Goal: Task Accomplishment & Management: Manage account settings

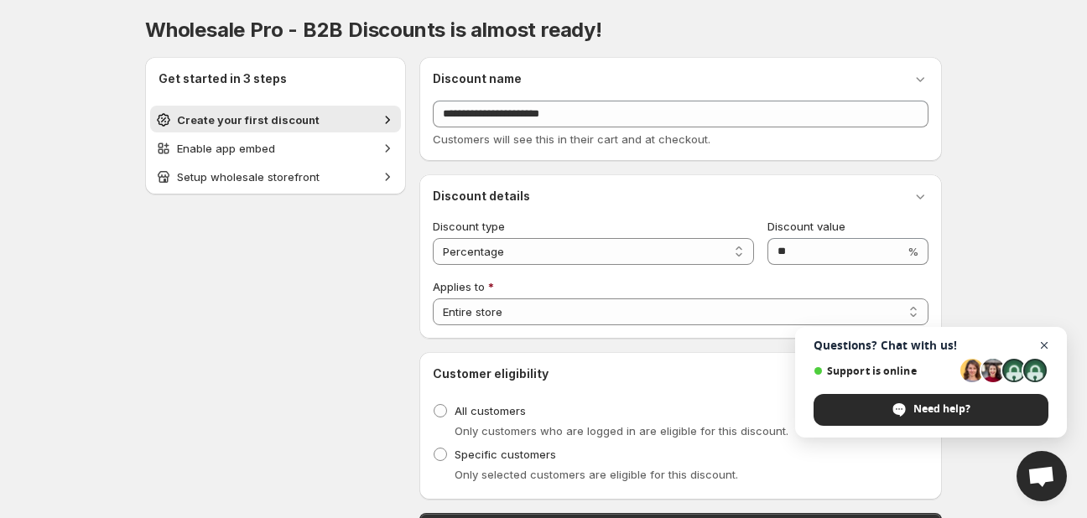
click at [1049, 343] on span "Open chat" at bounding box center [1044, 346] width 21 height 21
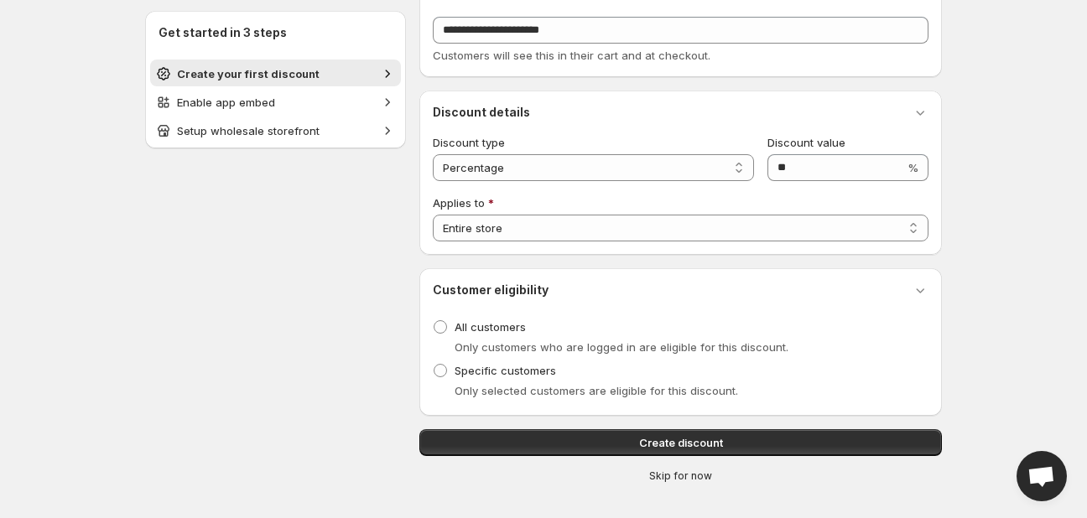
scroll to position [99, 0]
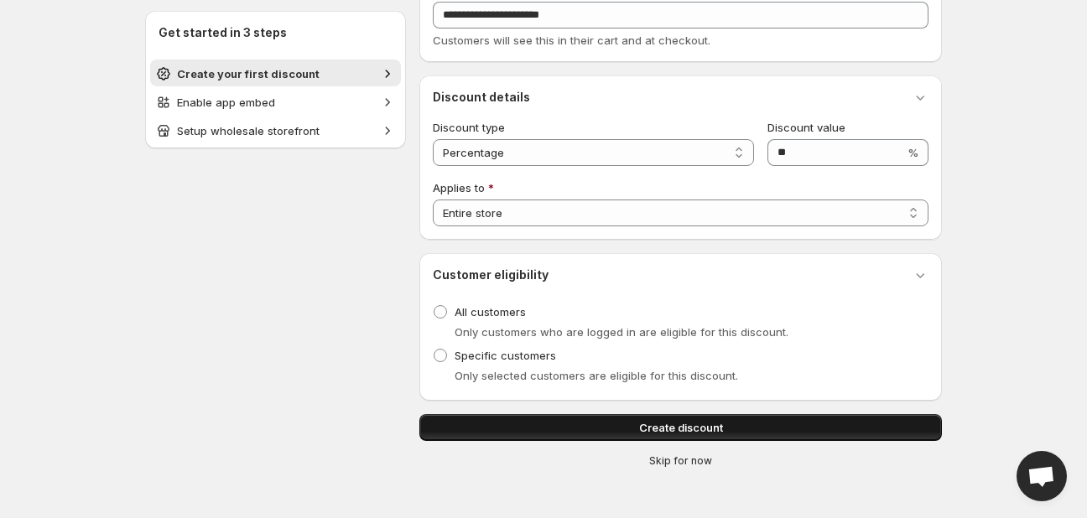
click at [524, 428] on button "Create discount" at bounding box center [680, 427] width 523 height 27
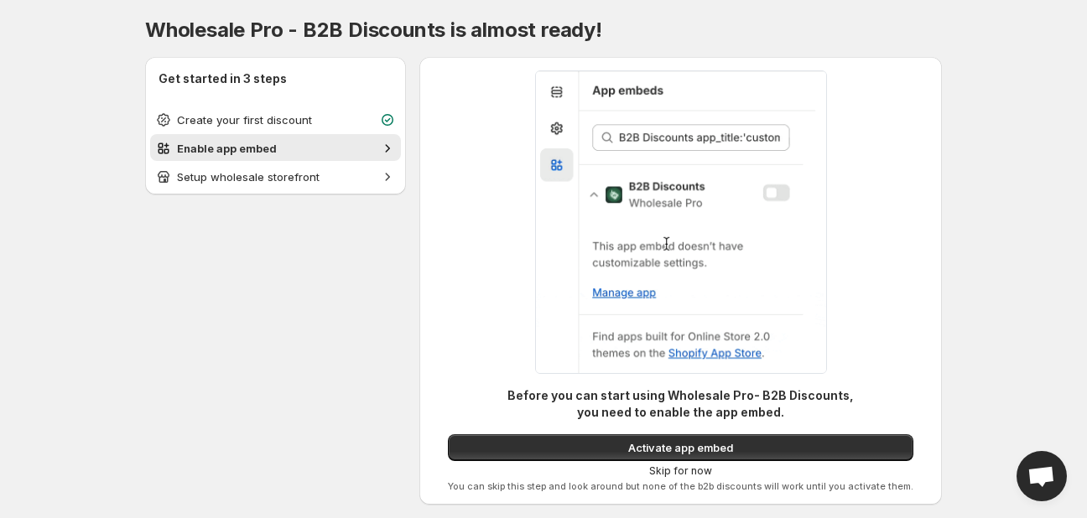
scroll to position [0, 0]
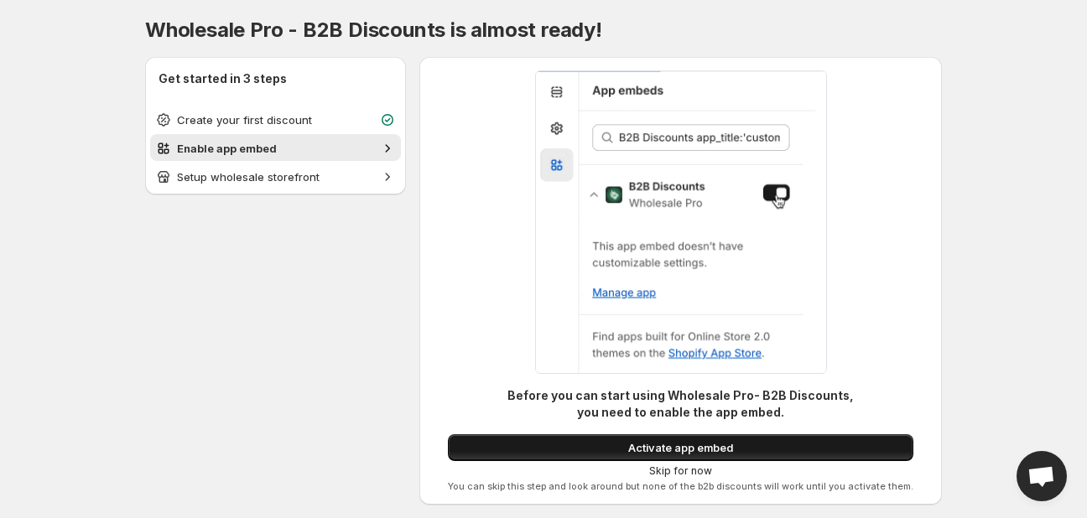
click at [528, 444] on button "Activate app embed" at bounding box center [681, 447] width 466 height 27
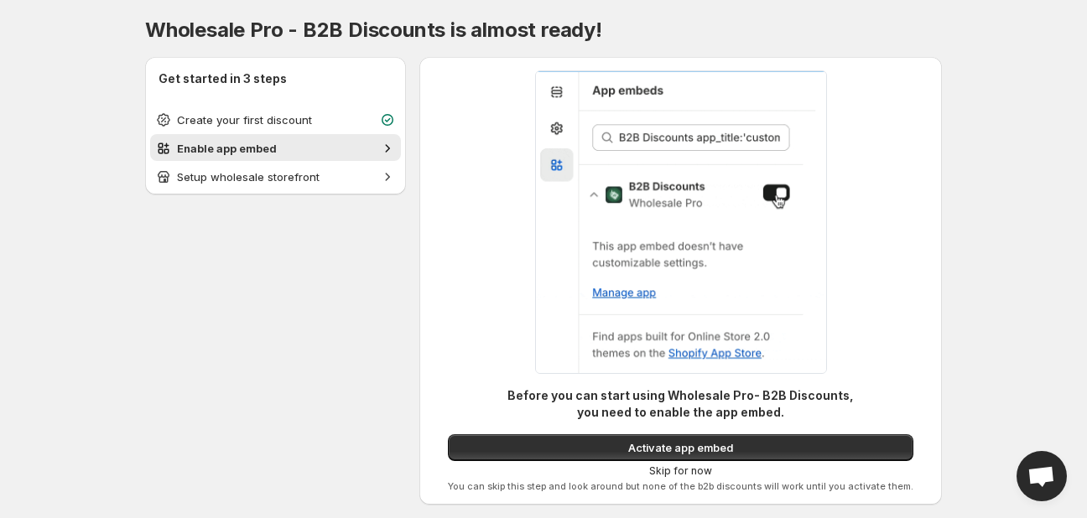
scroll to position [37, 0]
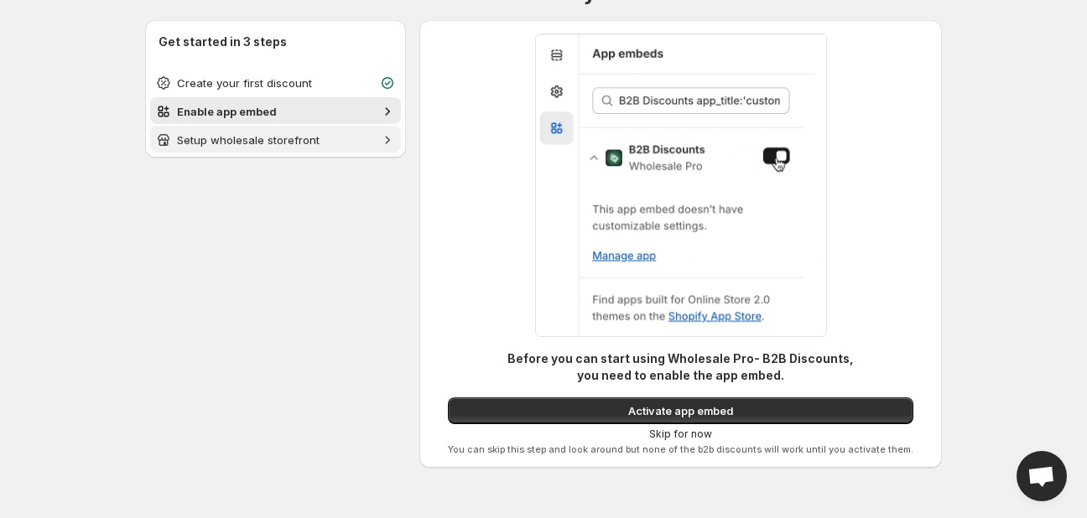
click at [251, 144] on span "Setup wholesale storefront" at bounding box center [248, 139] width 143 height 13
click at [325, 115] on span "Enable app embed" at bounding box center [275, 111] width 197 height 17
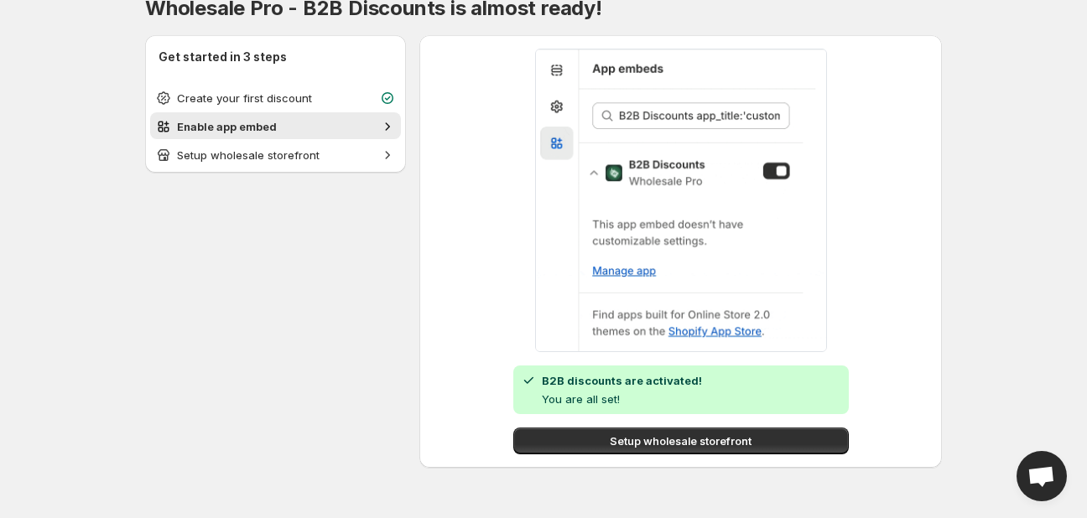
scroll to position [22, 0]
click at [571, 439] on button "Setup wholesale storefront" at bounding box center [681, 441] width 336 height 27
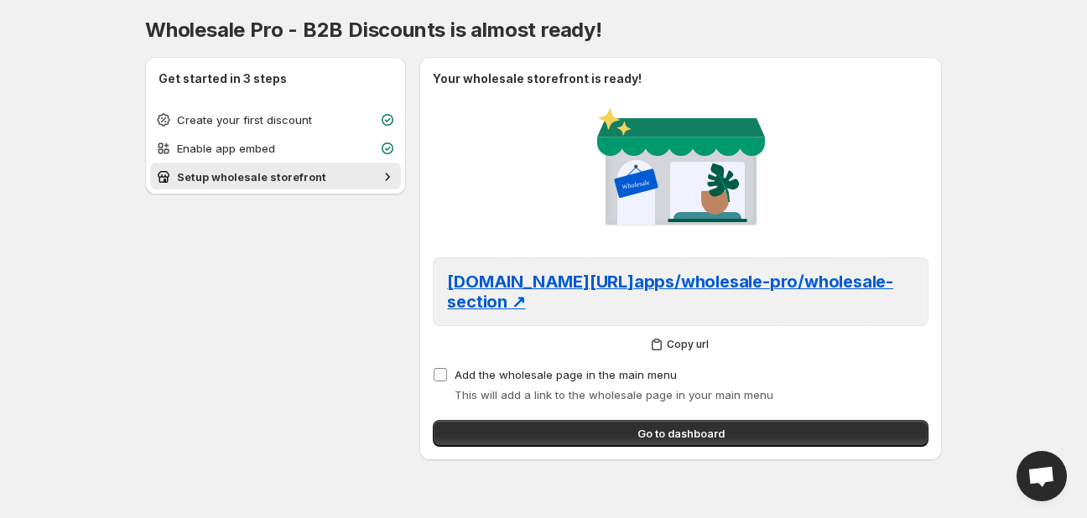
click at [451, 377] on label "Add the wholesale page in the main menu" at bounding box center [555, 374] width 244 height 23
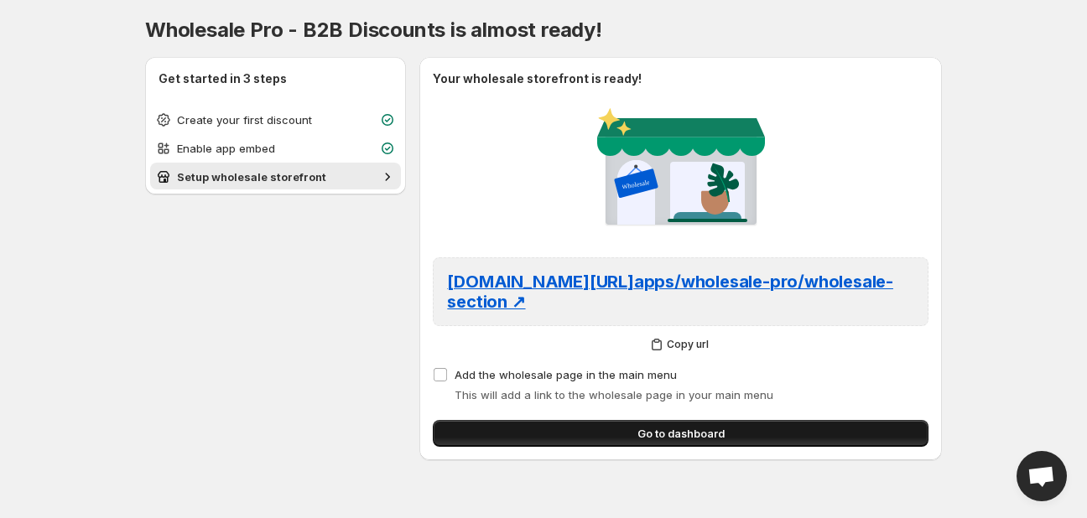
click at [594, 428] on button "Go to dashboard" at bounding box center [681, 433] width 496 height 27
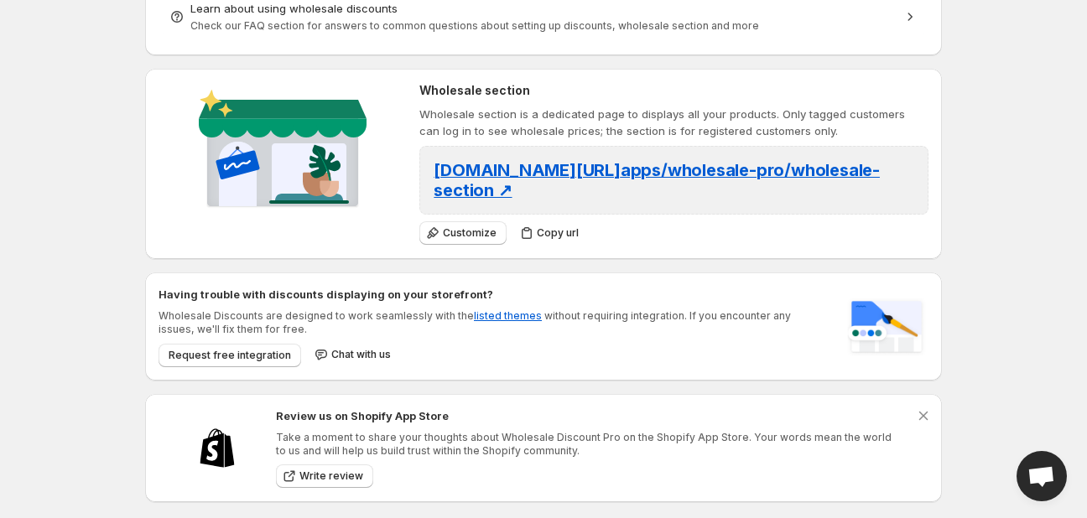
scroll to position [482, 0]
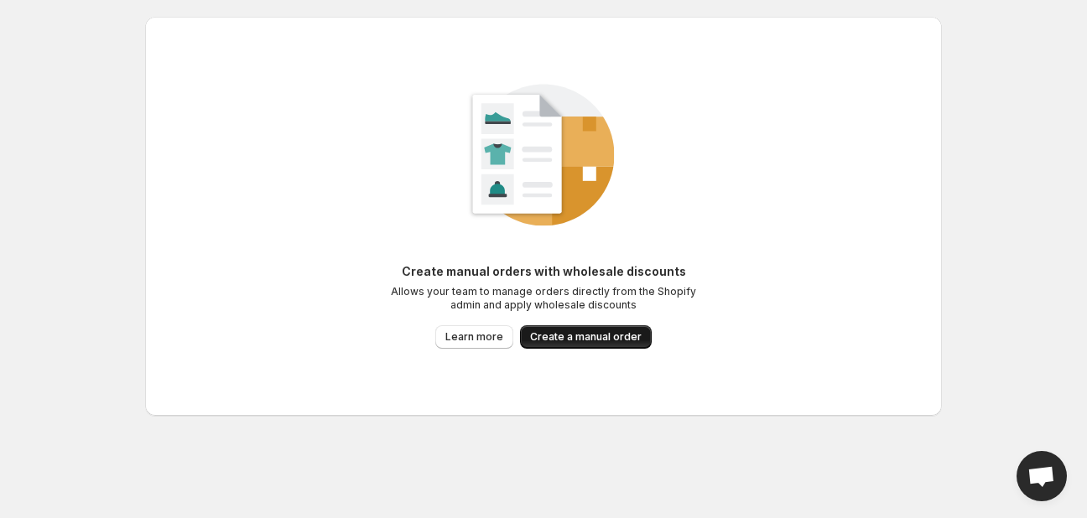
click at [579, 330] on span "Create a manual order" at bounding box center [586, 336] width 112 height 13
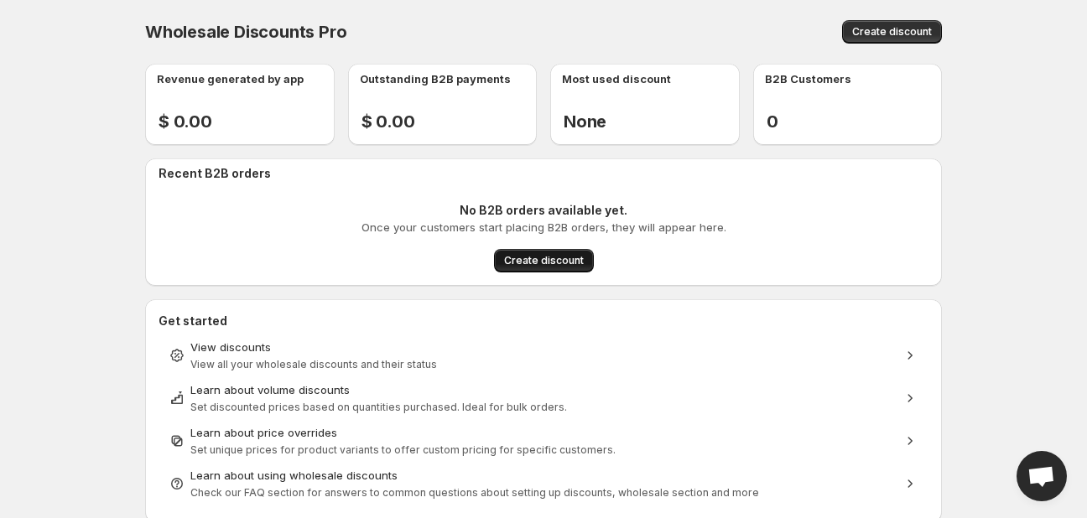
click at [549, 258] on span "Create discount" at bounding box center [544, 260] width 80 height 13
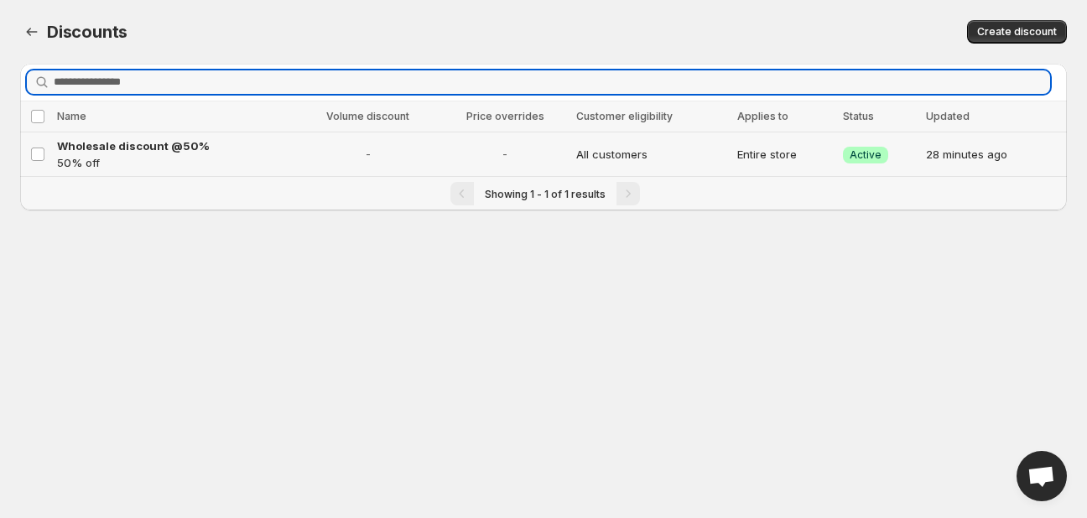
click at [258, 155] on p "50% off" at bounding box center [175, 162] width 236 height 17
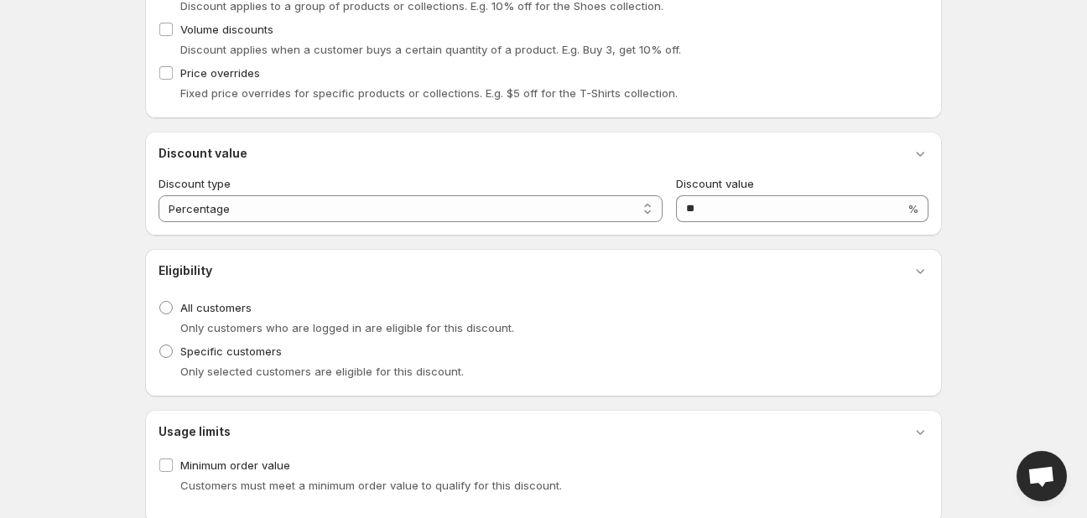
scroll to position [371, 0]
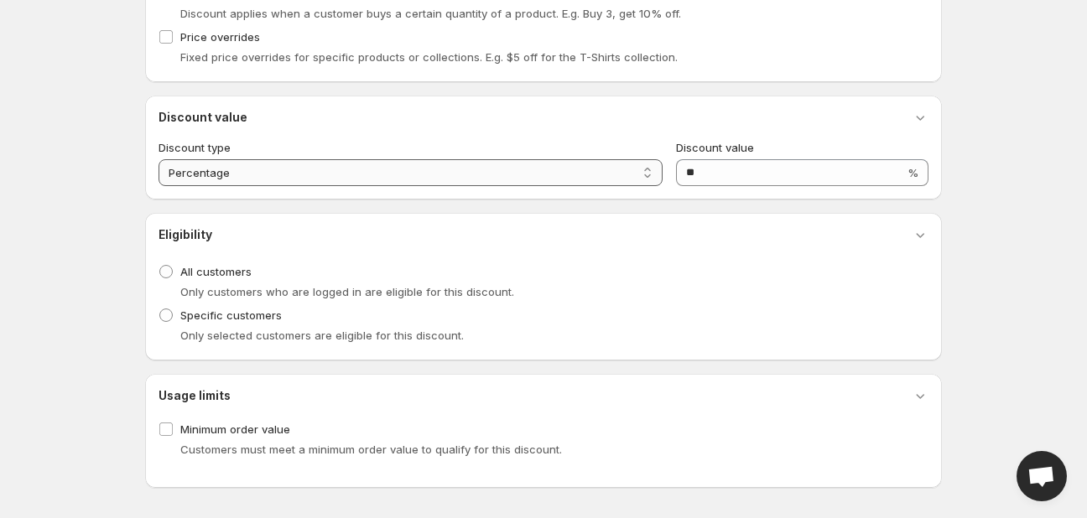
click at [412, 168] on select "**********" at bounding box center [411, 172] width 504 height 27
click at [271, 419] on label "Minimum order value" at bounding box center [225, 429] width 132 height 23
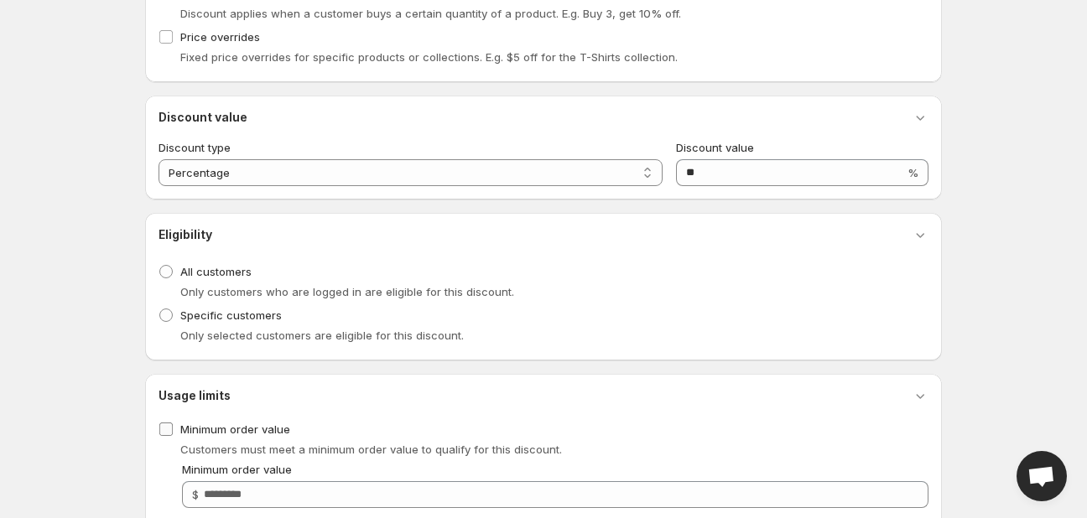
scroll to position [498, 0]
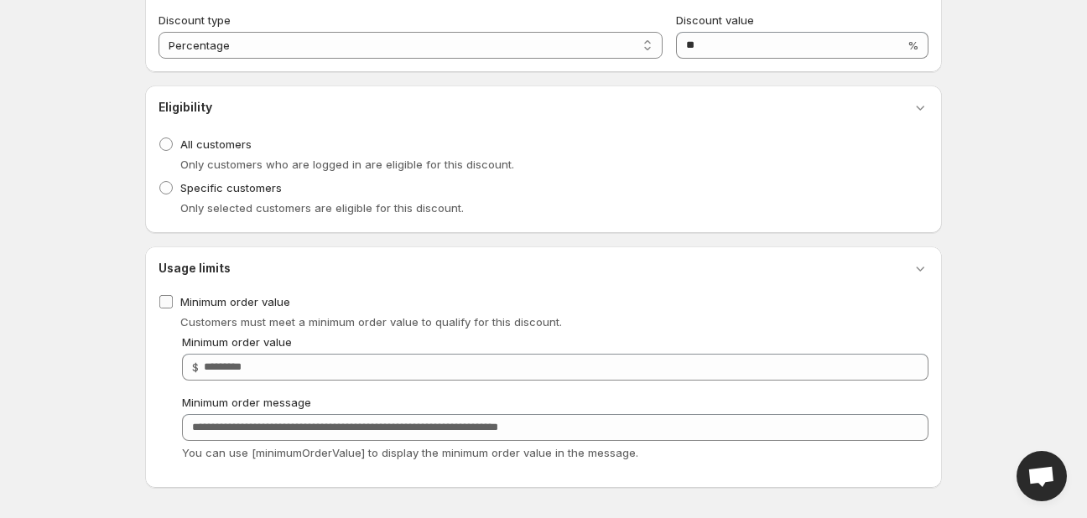
click at [224, 306] on span "Minimum order value" at bounding box center [235, 301] width 110 height 13
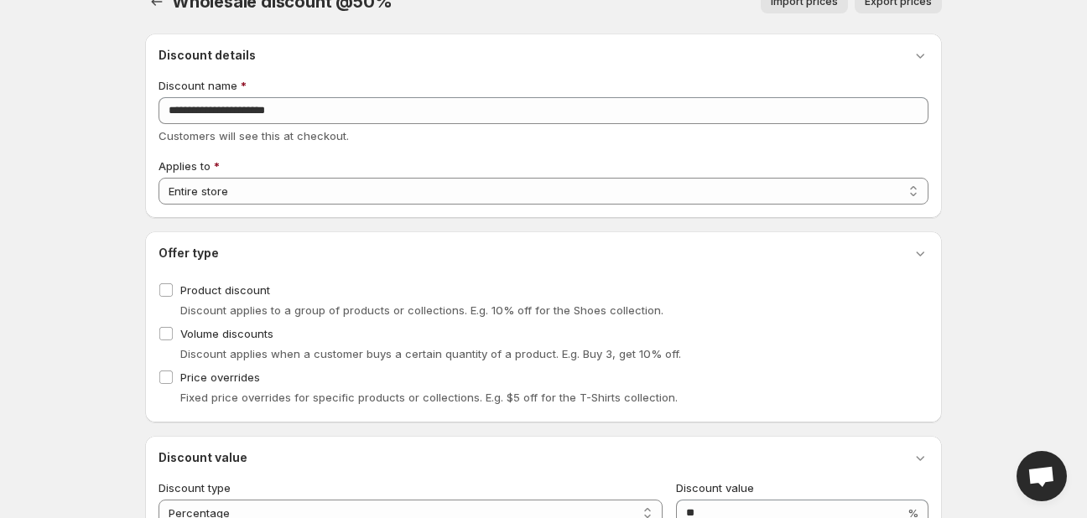
scroll to position [29, 0]
click at [215, 205] on div "**********" at bounding box center [543, 126] width 797 height 185
click at [200, 194] on select "**********" at bounding box center [544, 192] width 770 height 27
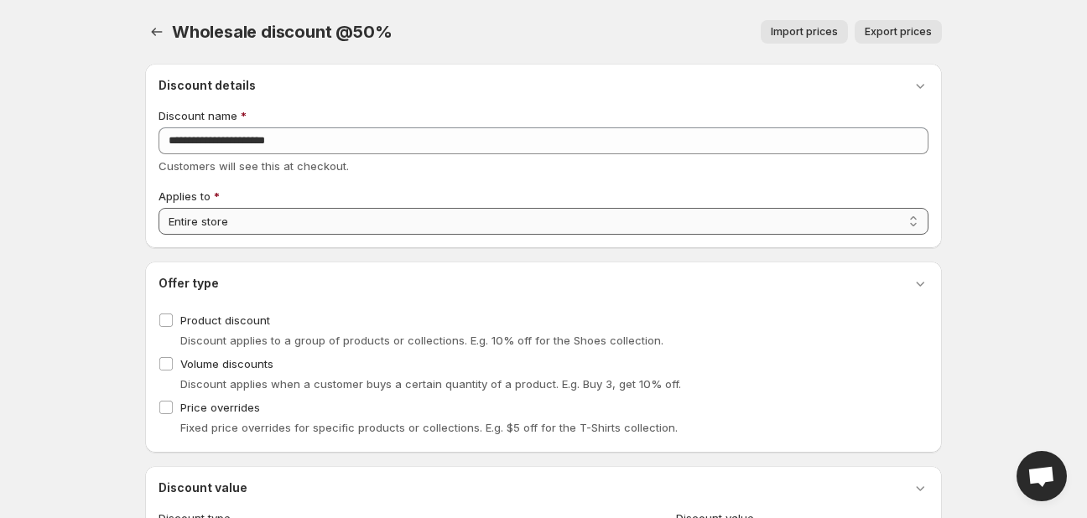
click at [253, 215] on select "**********" at bounding box center [544, 221] width 770 height 27
select select "********"
click at [159, 208] on select "**********" at bounding box center [544, 221] width 770 height 27
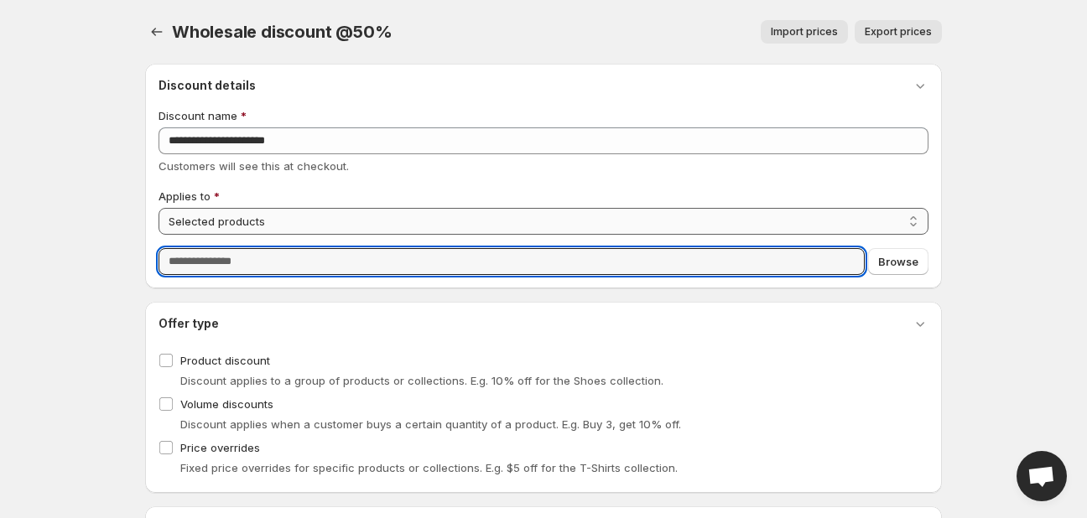
click at [249, 260] on input "Query" at bounding box center [512, 261] width 706 height 27
click at [873, 269] on button "Browse" at bounding box center [898, 261] width 60 height 27
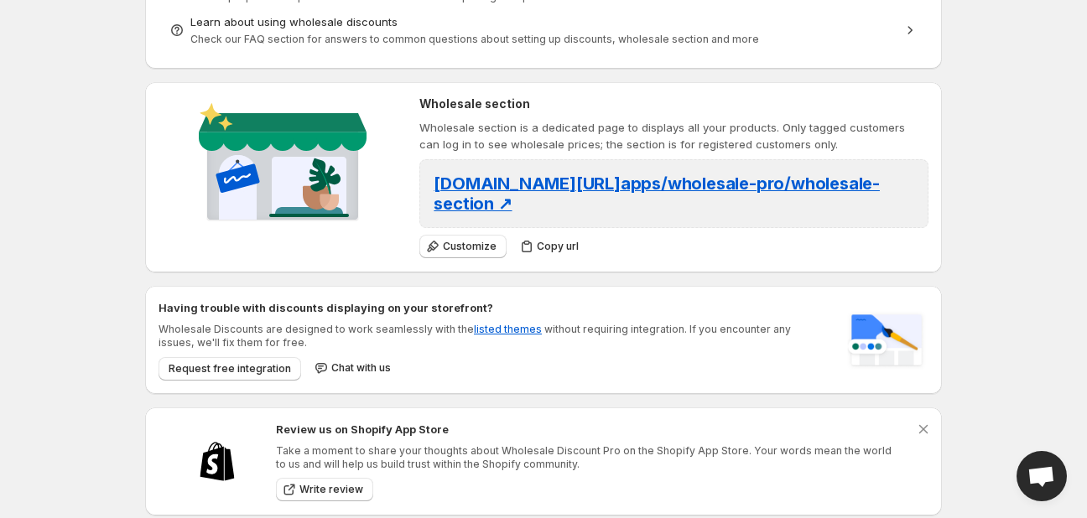
scroll to position [482, 0]
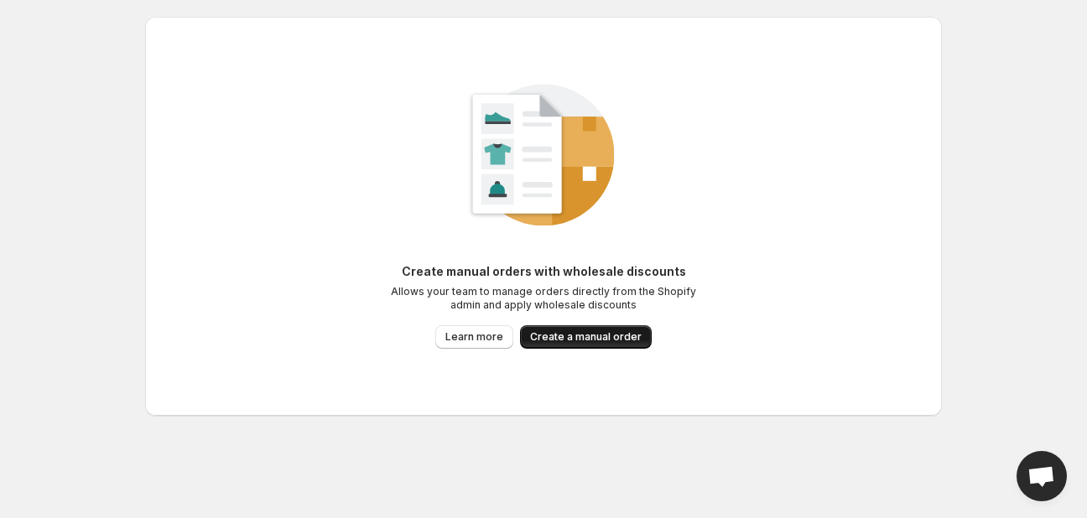
click at [610, 337] on span "Create a manual order" at bounding box center [586, 336] width 112 height 13
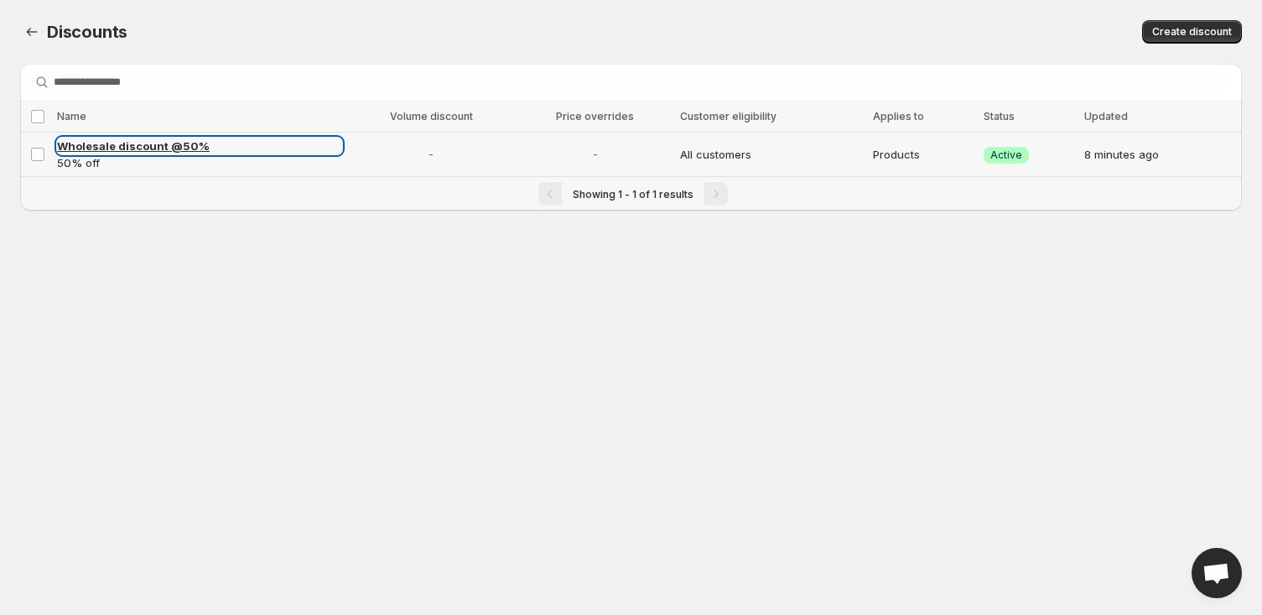
click at [248, 138] on link "Wholesale discount @50%" at bounding box center [199, 146] width 285 height 17
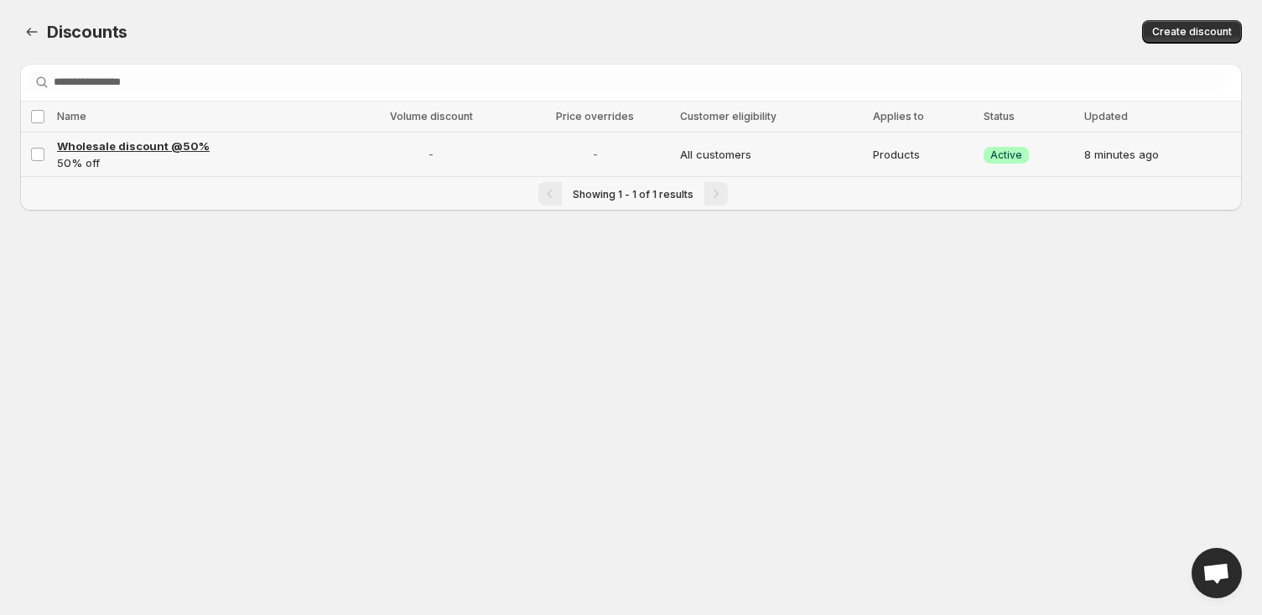
select select "********"
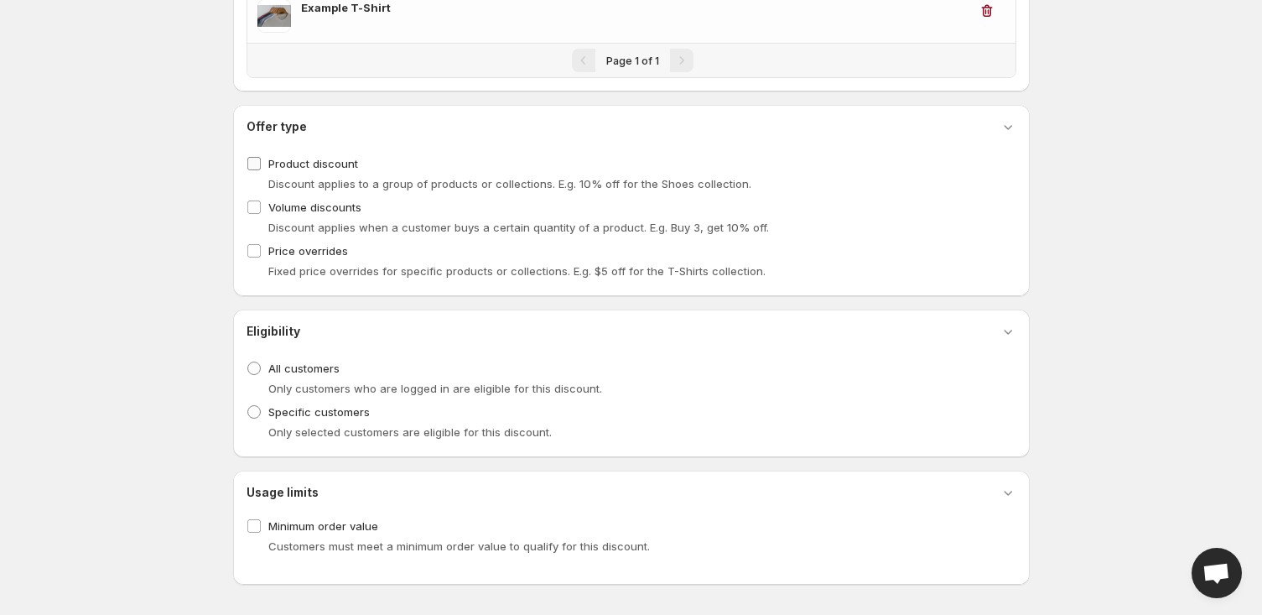
scroll to position [320, 0]
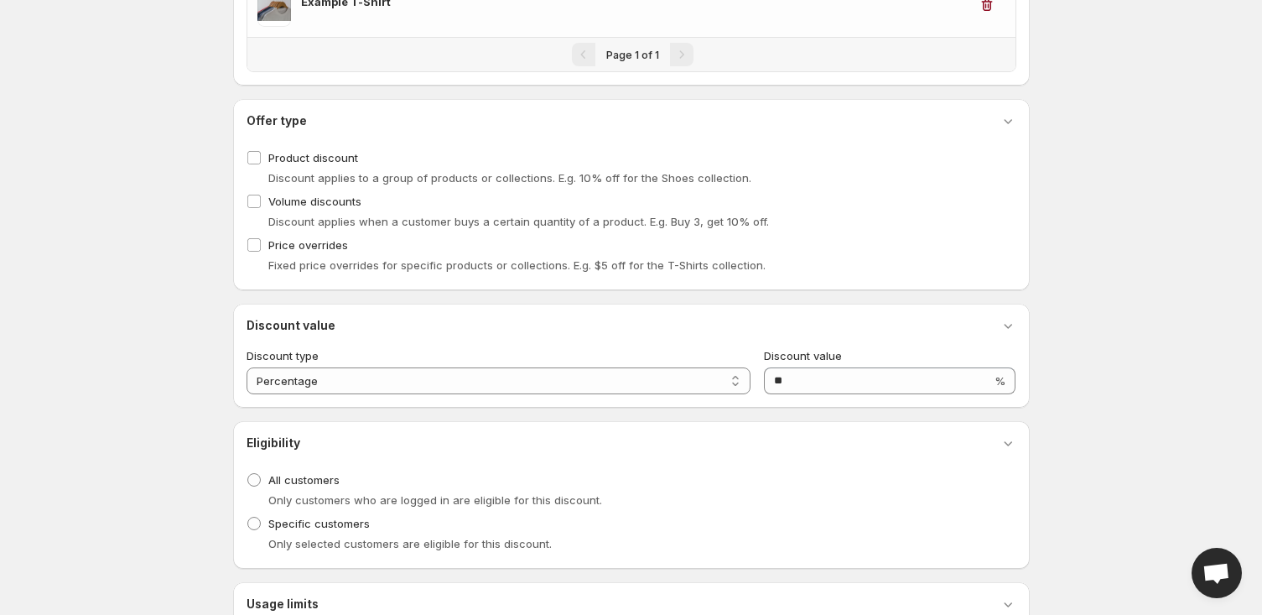
click at [254, 259] on div "Fixed price overrides for specific products or collections. E.g. $5 off for the…" at bounding box center [632, 265] width 770 height 17
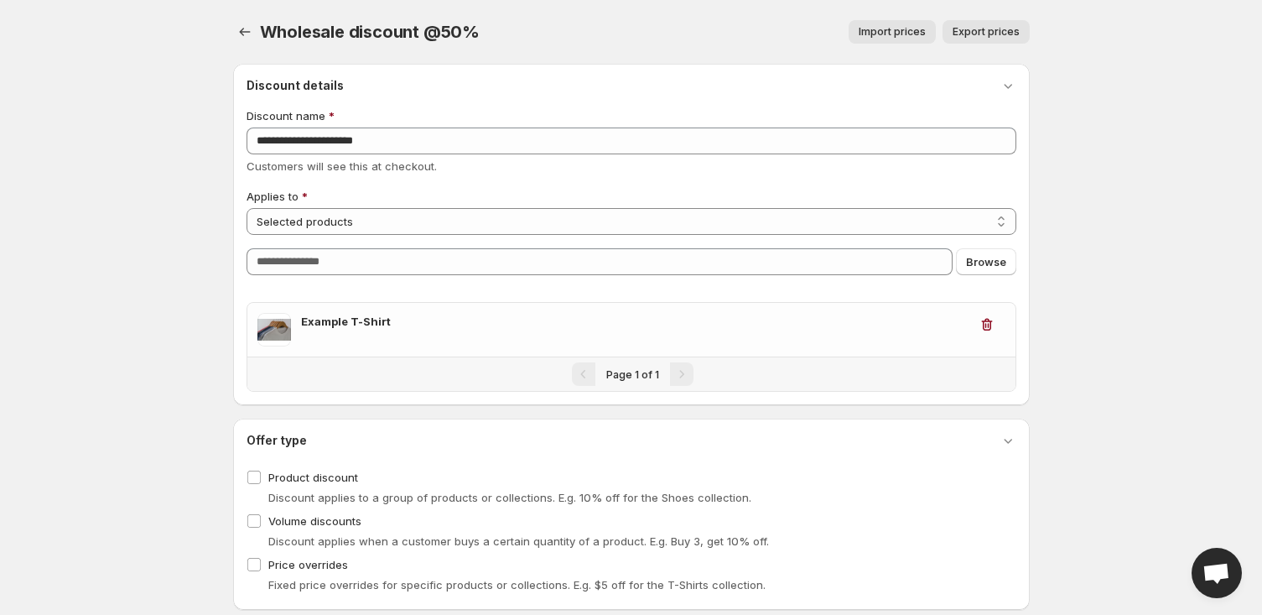
scroll to position [0, 0]
click at [966, 437] on div "Offer type" at bounding box center [632, 440] width 770 height 17
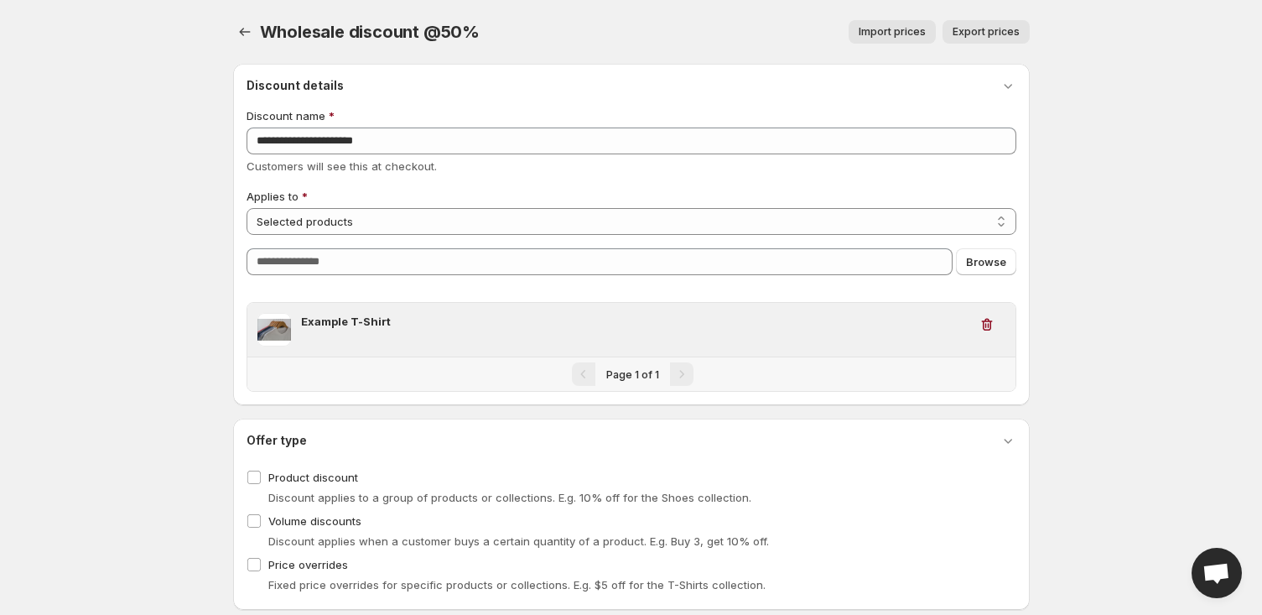
click at [727, 310] on div "Example T-Shirt" at bounding box center [631, 330] width 768 height 54
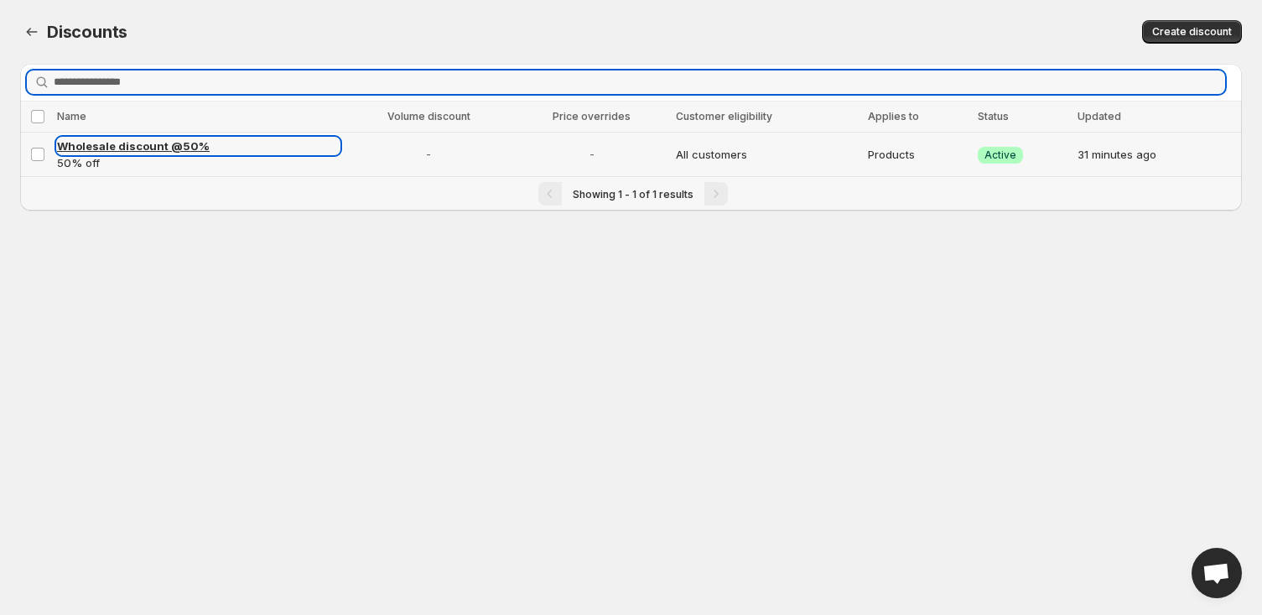
click at [273, 144] on link "Wholesale discount @50%" at bounding box center [198, 146] width 283 height 17
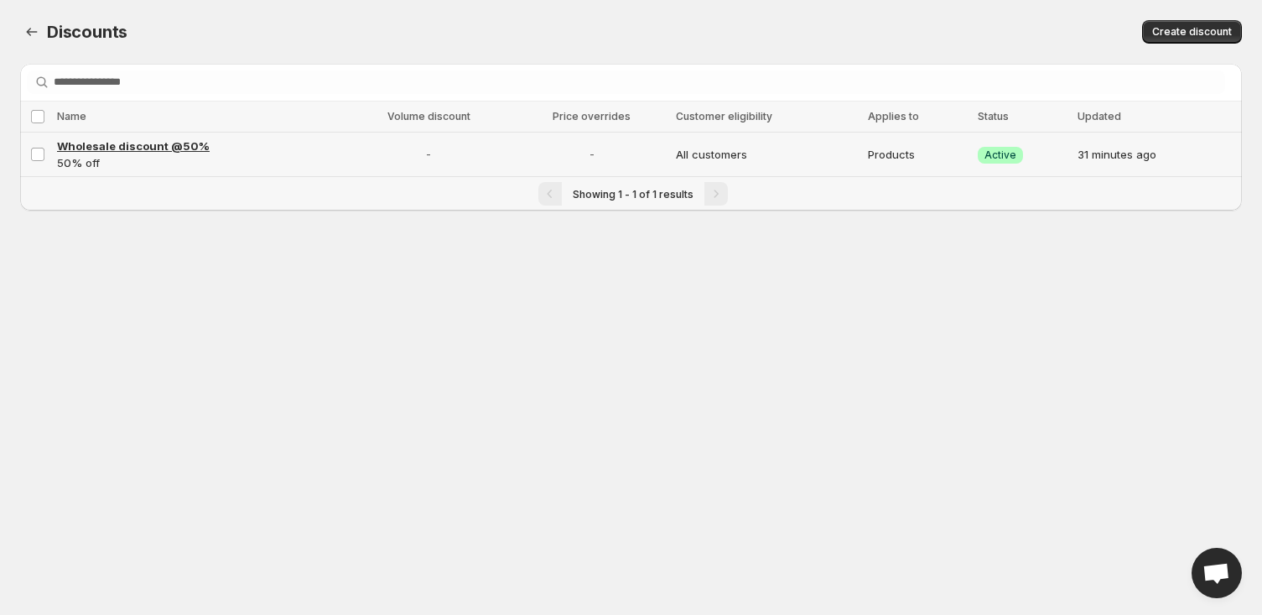
select select "********"
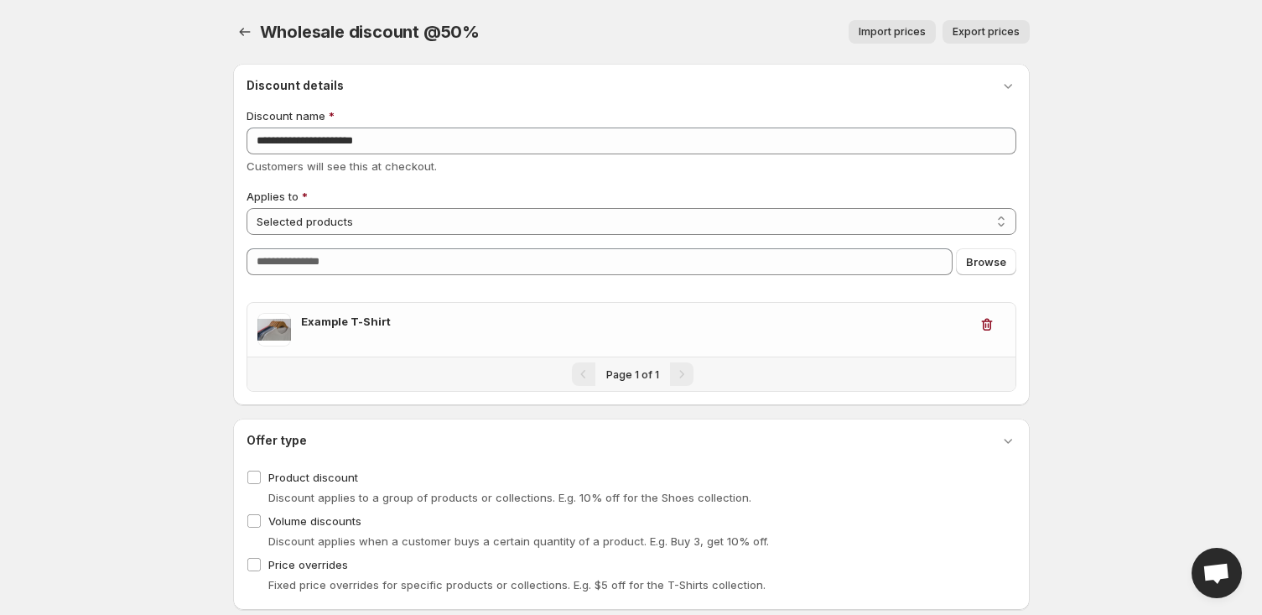
click at [371, 86] on div "Discount details" at bounding box center [632, 85] width 770 height 17
click at [1010, 89] on icon "button" at bounding box center [1008, 85] width 17 height 17
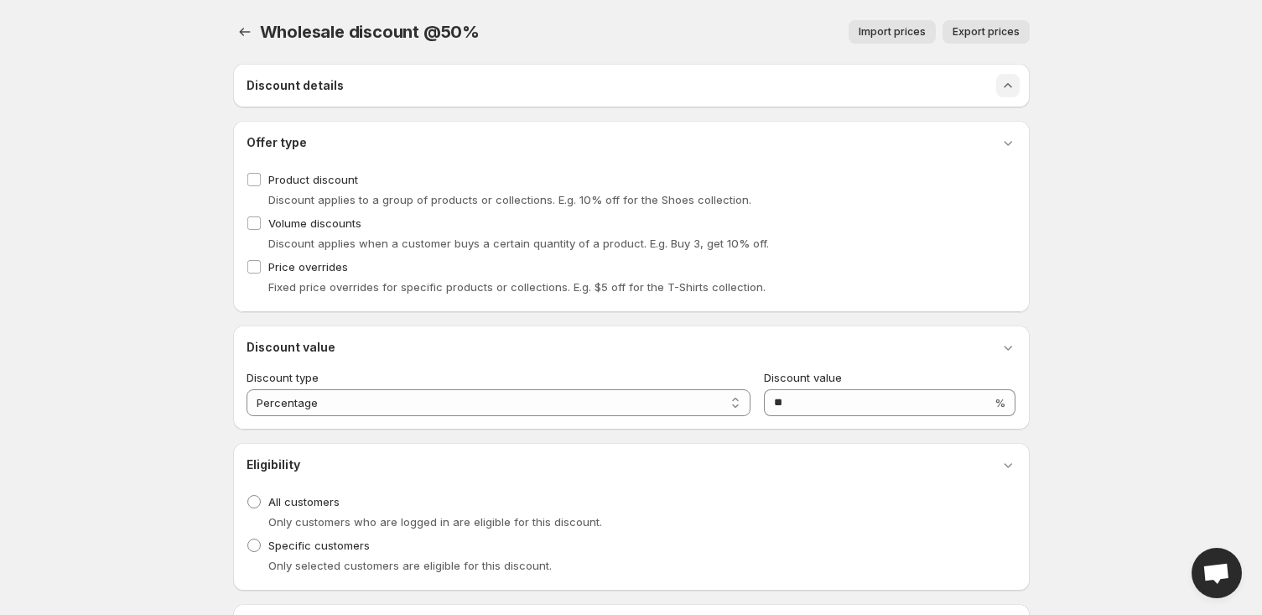
click at [1010, 89] on icon "button" at bounding box center [1008, 85] width 17 height 17
select select "********"
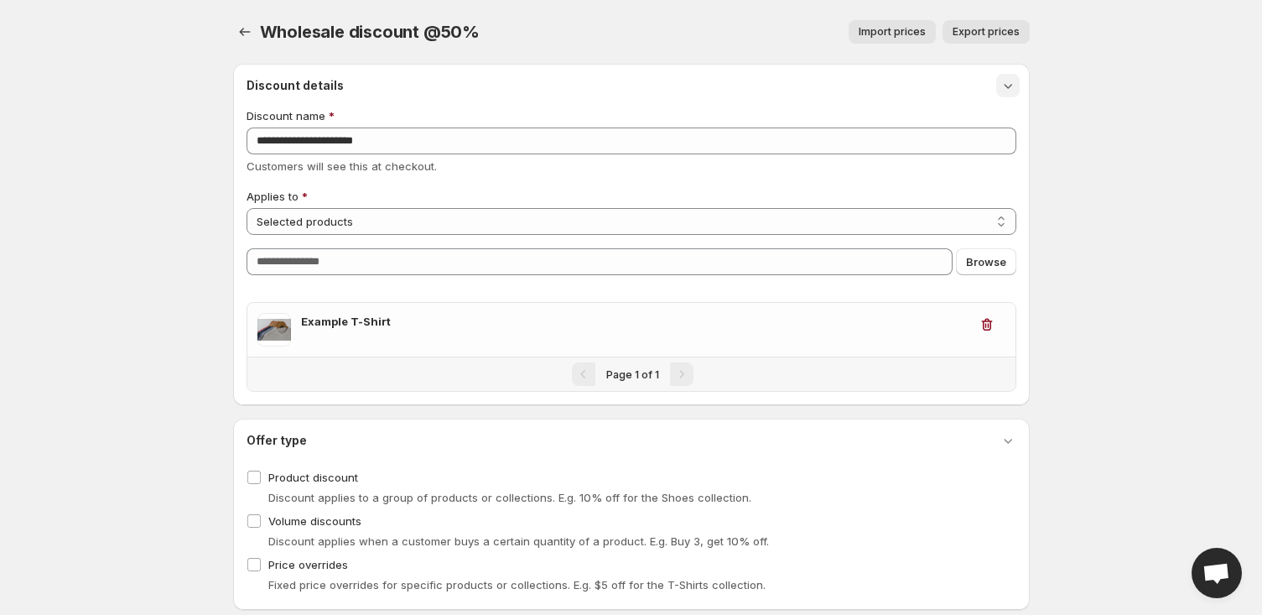
click at [1010, 89] on icon "button" at bounding box center [1008, 85] width 17 height 17
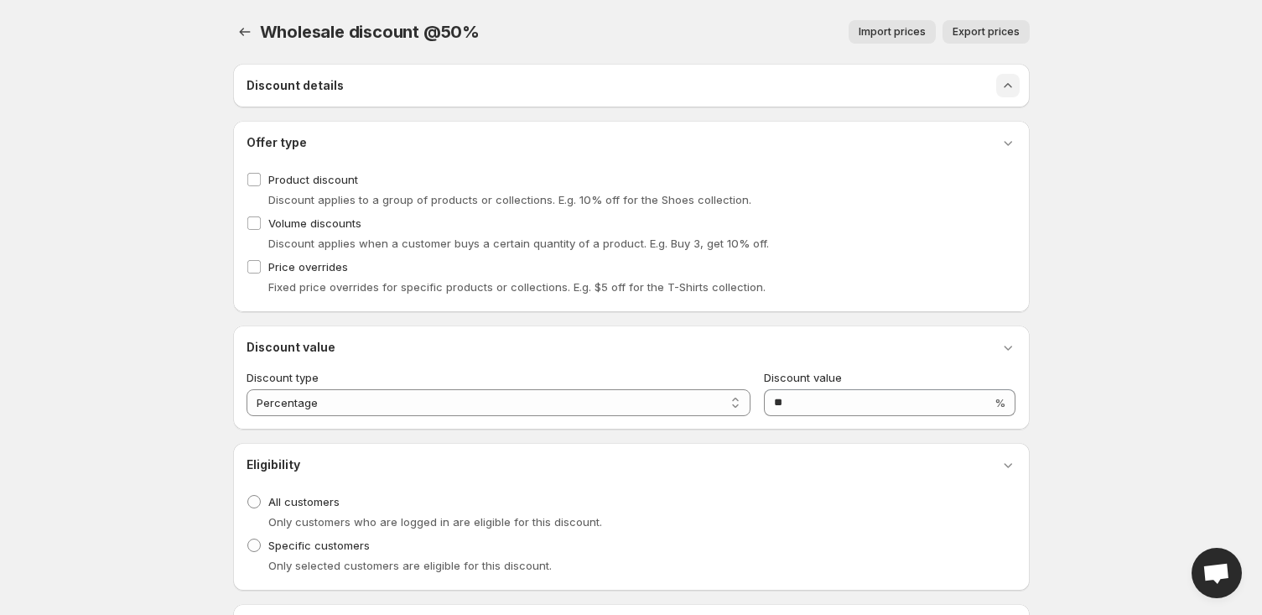
click at [1010, 89] on icon "button" at bounding box center [1008, 85] width 17 height 17
select select "********"
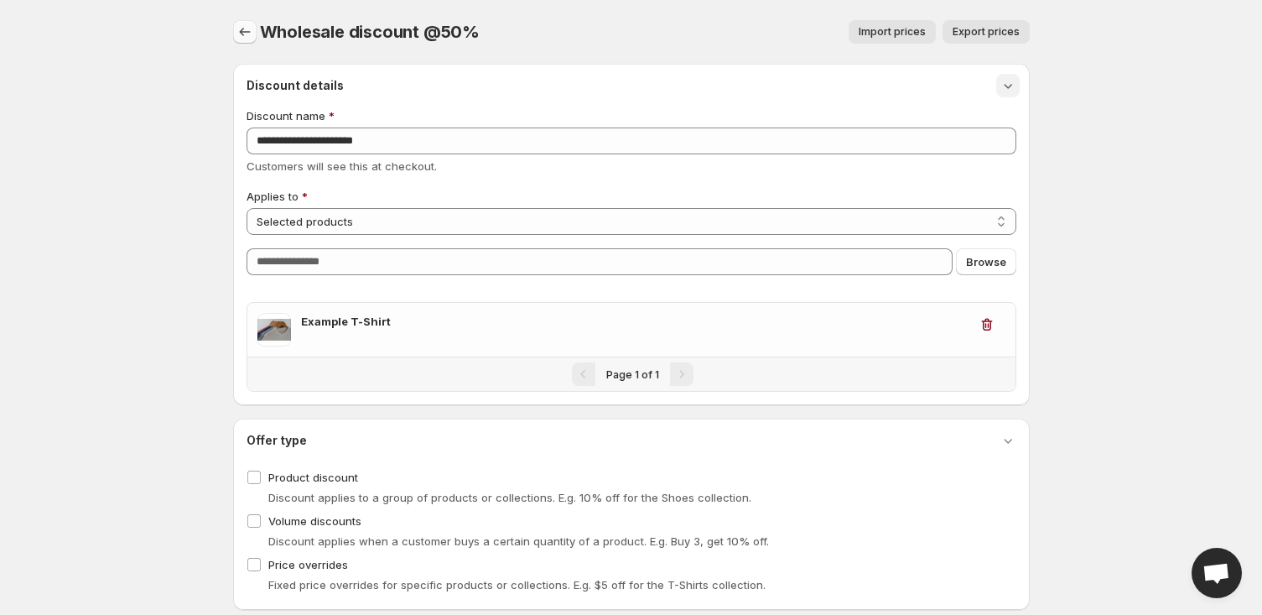
click at [252, 39] on icon "button" at bounding box center [245, 31] width 17 height 17
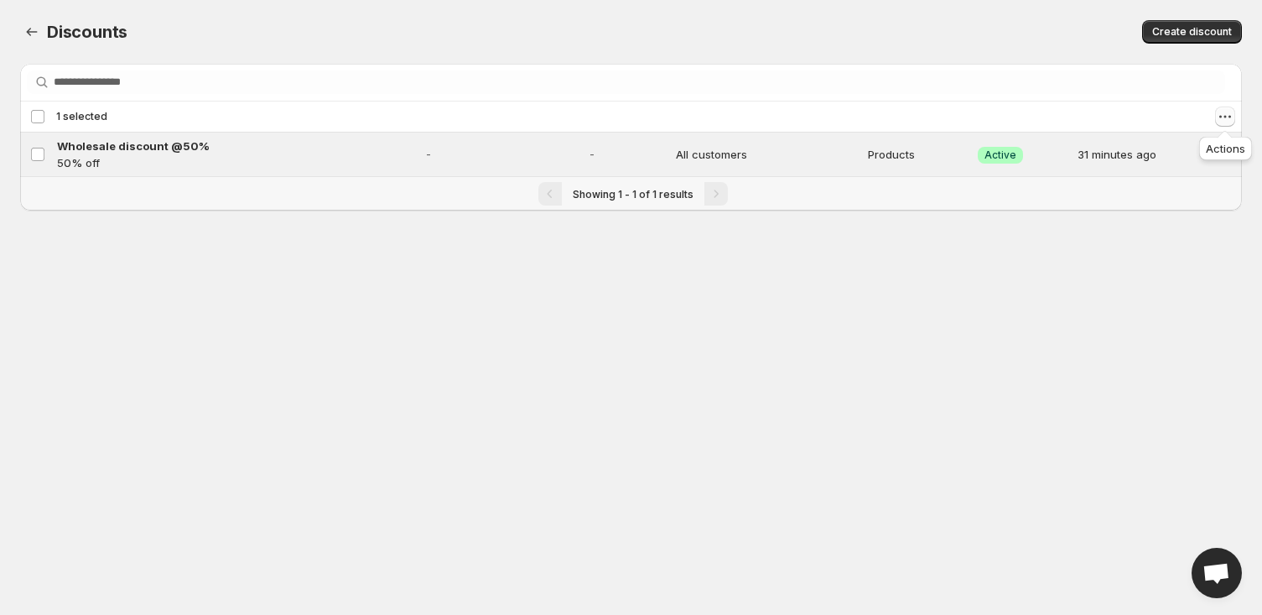
click at [1225, 120] on icon "Actions" at bounding box center [1225, 116] width 17 height 17
click at [1182, 201] on span "Delete discounts" at bounding box center [1176, 206] width 88 height 13
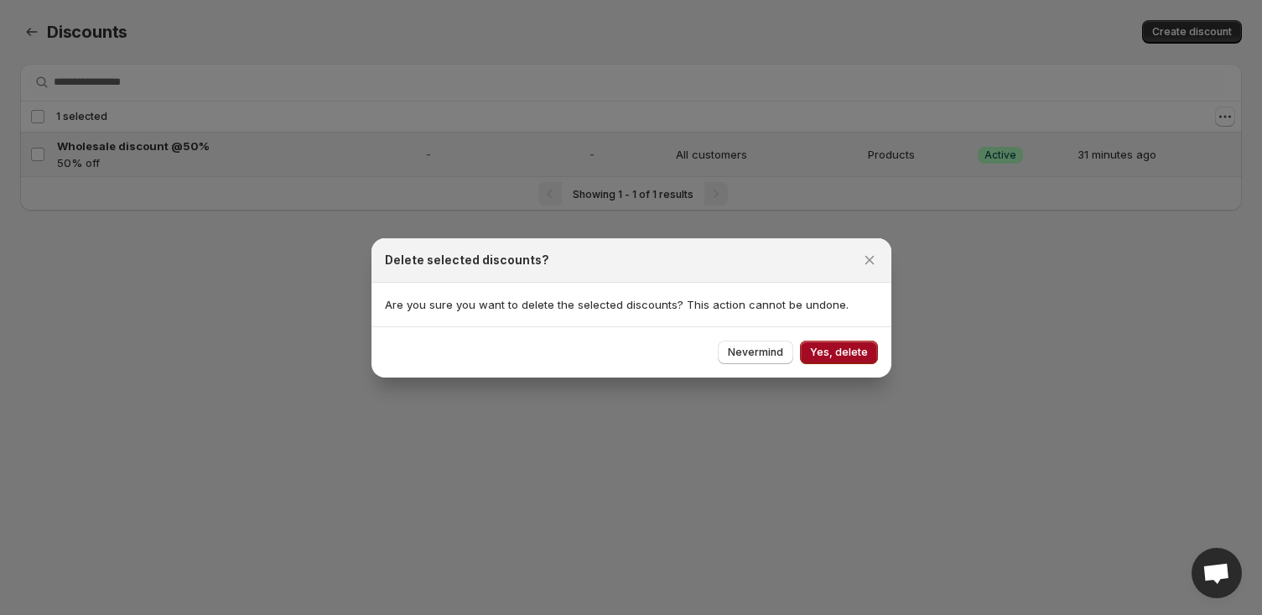
click at [843, 351] on span "Yes, delete" at bounding box center [839, 352] width 58 height 13
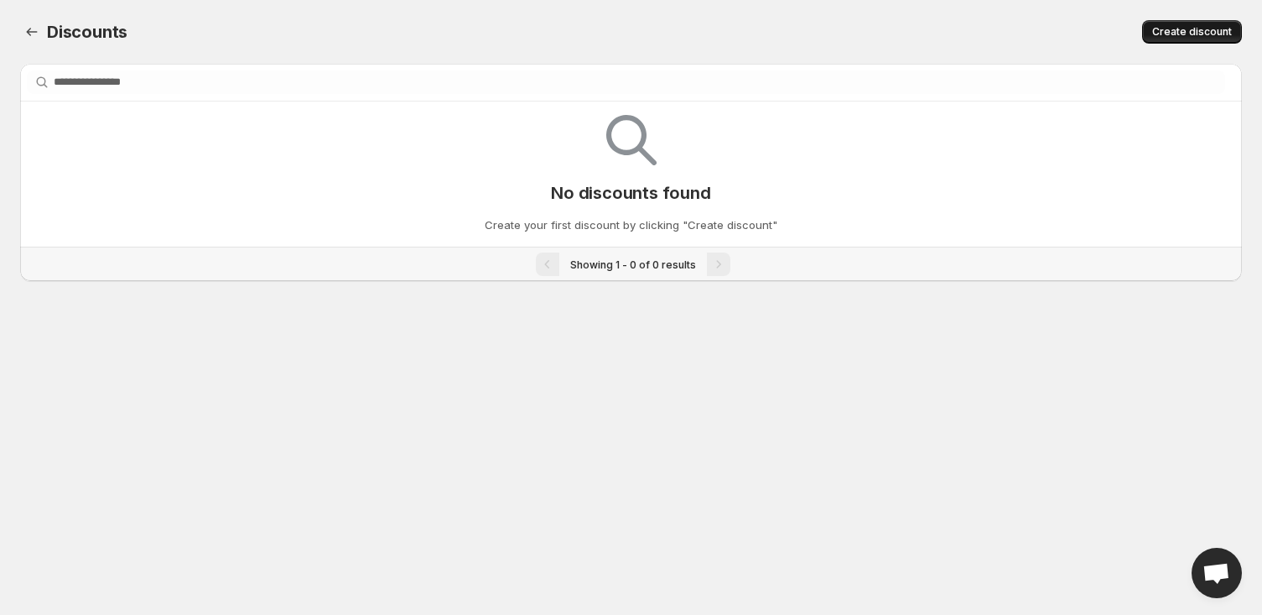
click at [1159, 24] on button "Create discount" at bounding box center [1192, 31] width 100 height 23
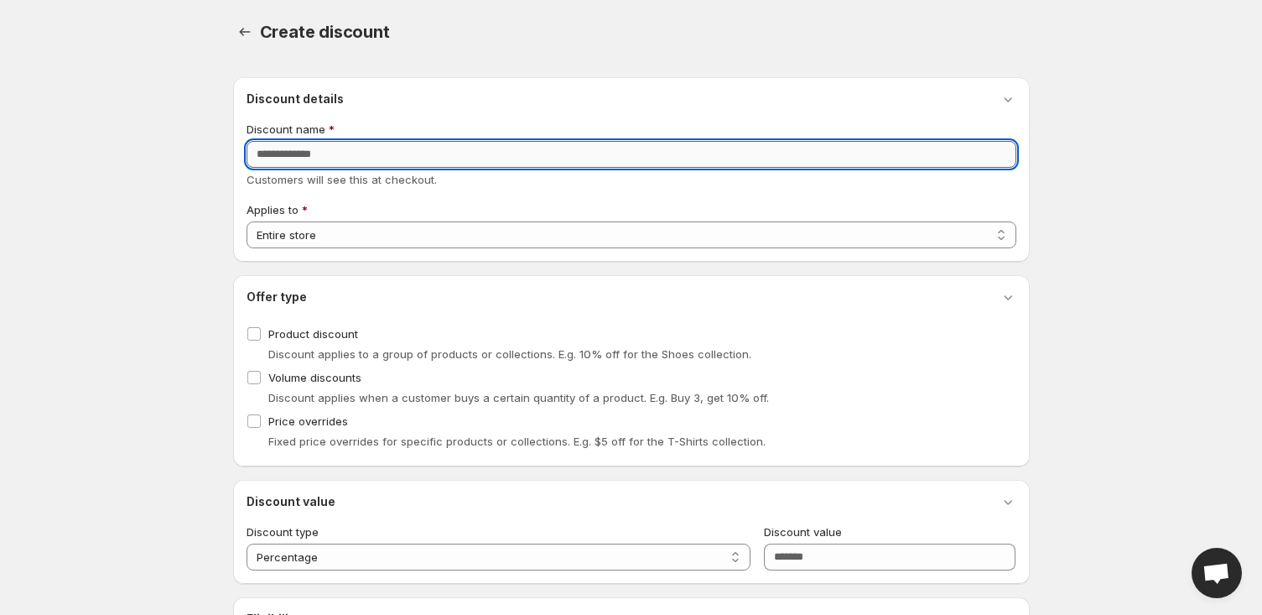
click at [464, 153] on input "Discount name" at bounding box center [632, 154] width 770 height 27
type input "********"
click at [432, 229] on select "**********" at bounding box center [632, 234] width 770 height 27
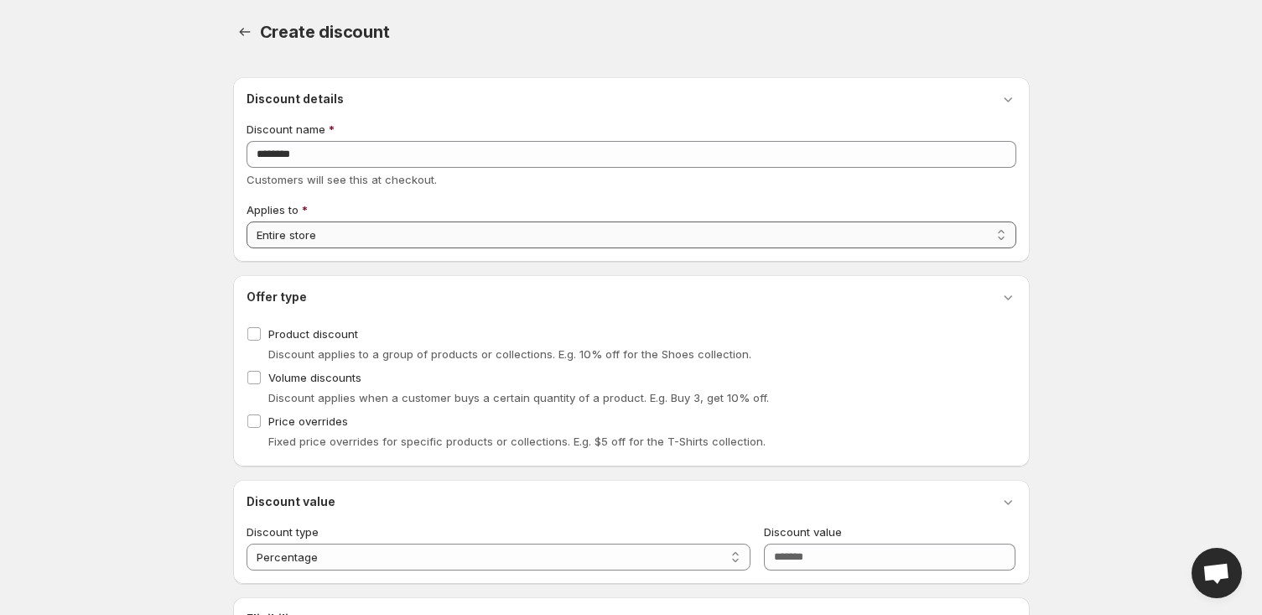
click at [431, 232] on select "**********" at bounding box center [632, 234] width 770 height 27
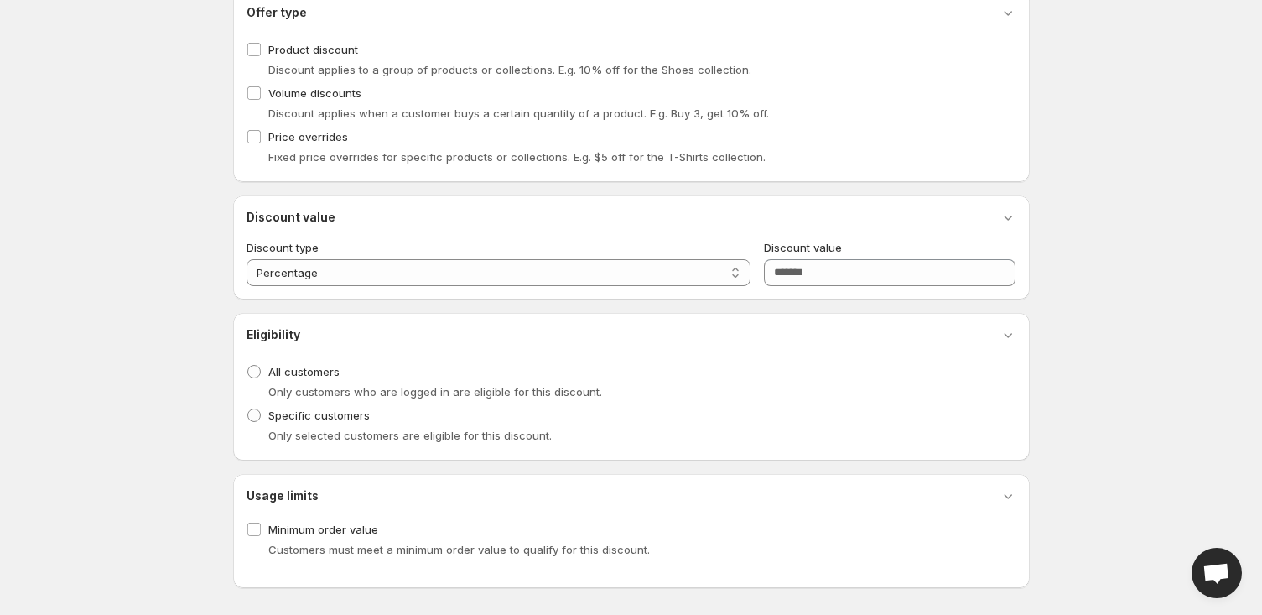
scroll to position [289, 0]
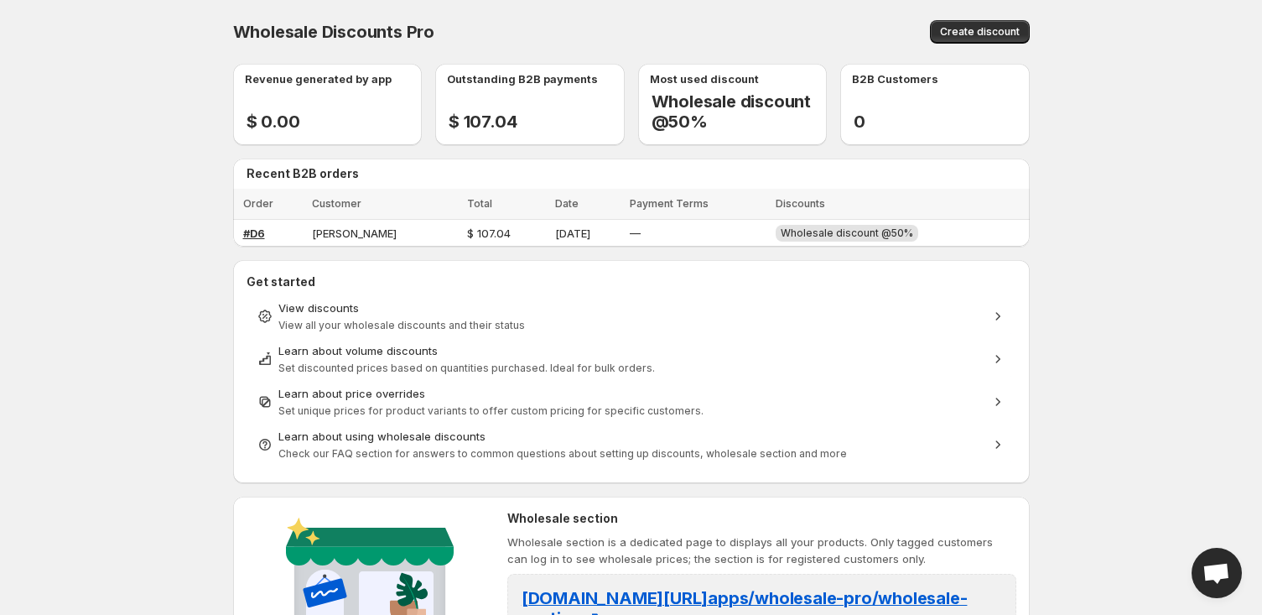
scroll to position [348, 0]
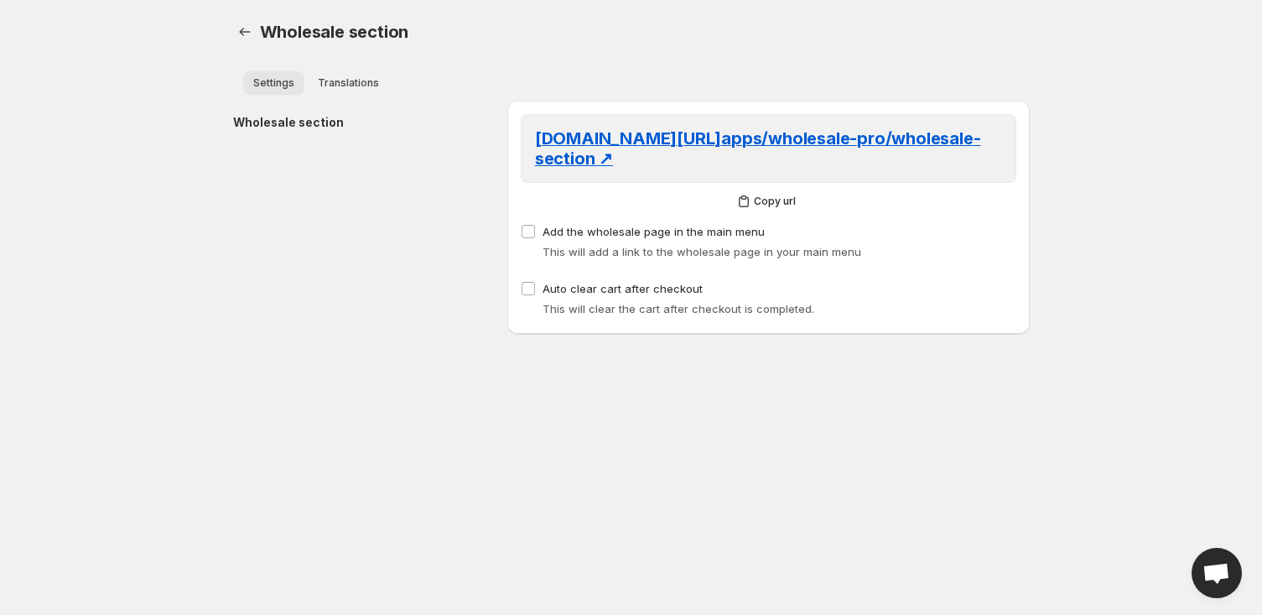
click at [264, 90] on button "Settings" at bounding box center [273, 82] width 61 height 23
click at [575, 238] on span "Add the wholesale page in the main menu" at bounding box center [654, 231] width 222 height 17
click at [271, 82] on span "Settings" at bounding box center [273, 82] width 41 height 13
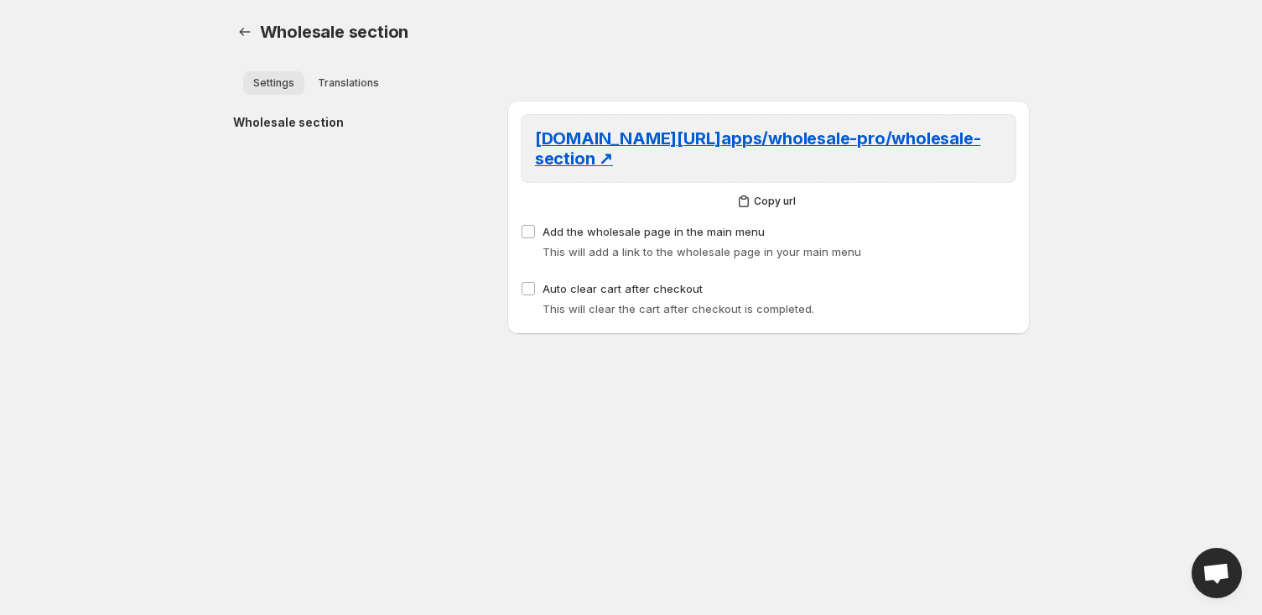
click at [271, 82] on span "Settings" at bounding box center [273, 82] width 41 height 13
click at [334, 89] on span "Translations" at bounding box center [348, 82] width 61 height 13
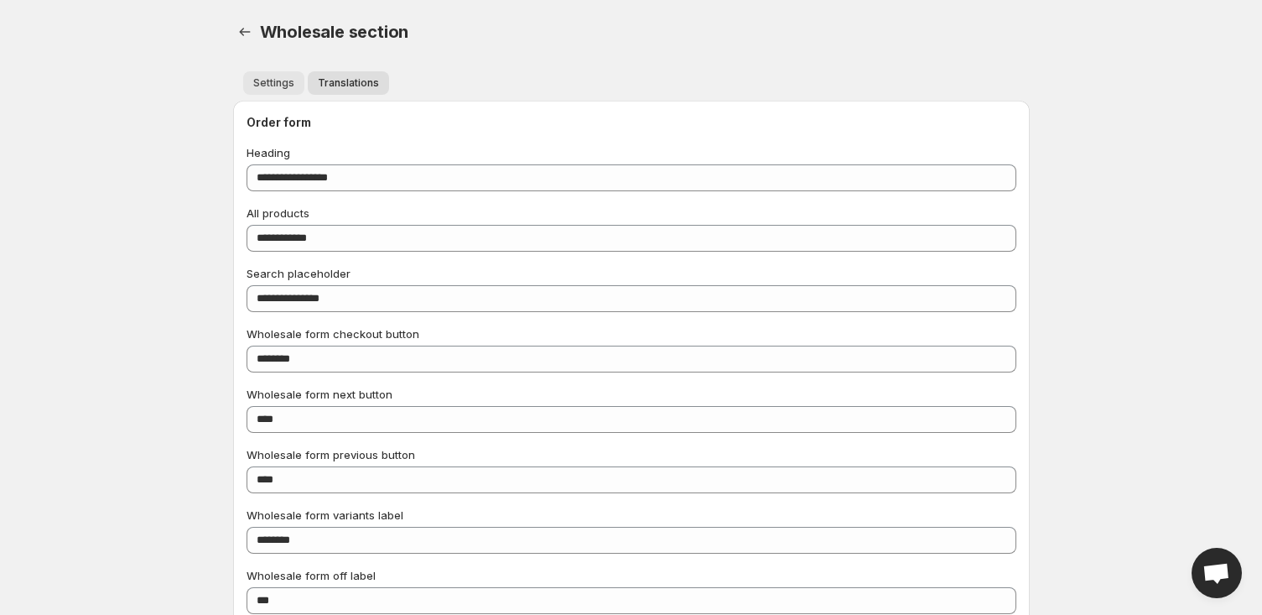
click at [272, 77] on span "Settings" at bounding box center [273, 82] width 41 height 13
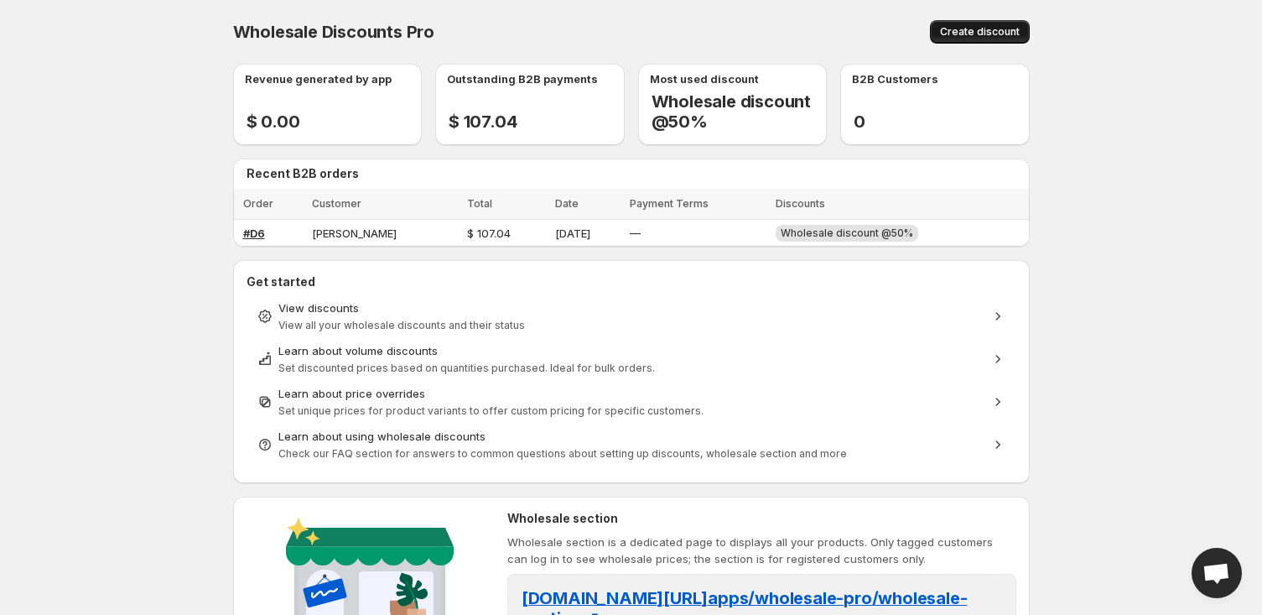
click at [968, 38] on span "Create discount" at bounding box center [980, 31] width 80 height 13
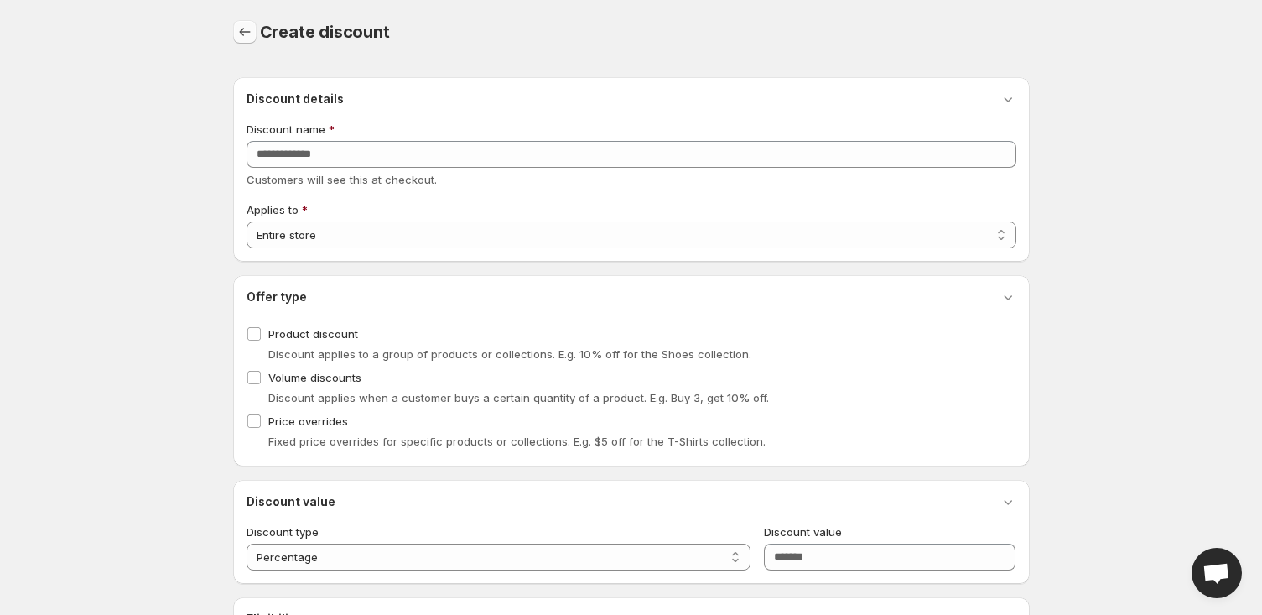
click at [237, 27] on icon "button" at bounding box center [245, 31] width 17 height 17
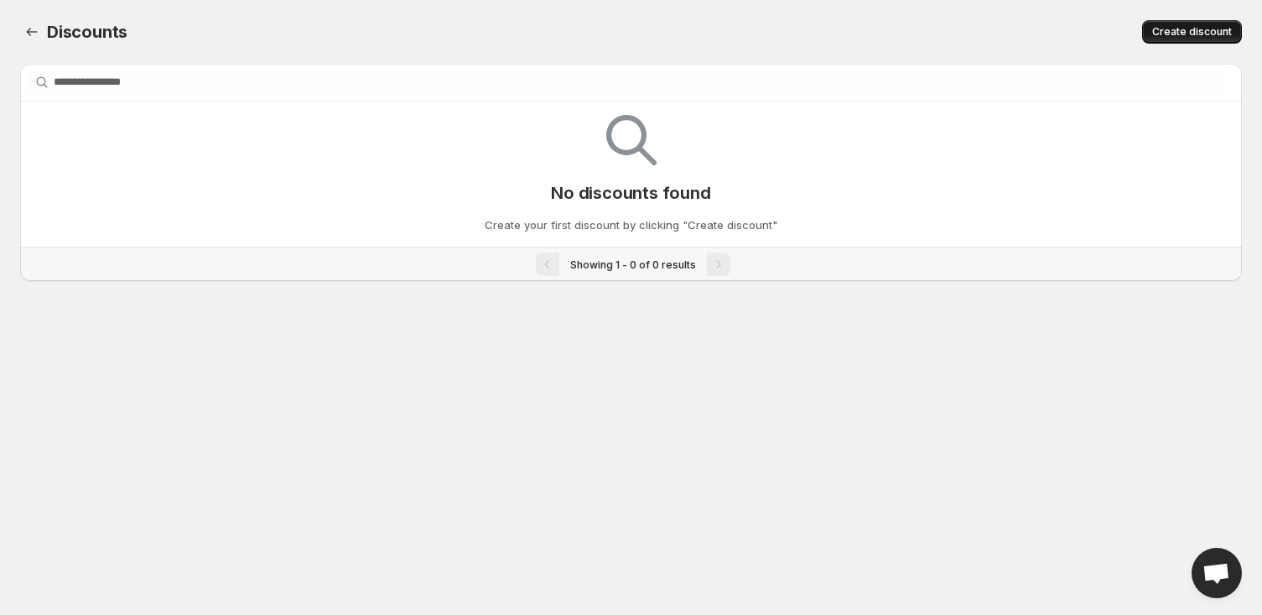
click at [1184, 37] on span "Create discount" at bounding box center [1192, 31] width 80 height 13
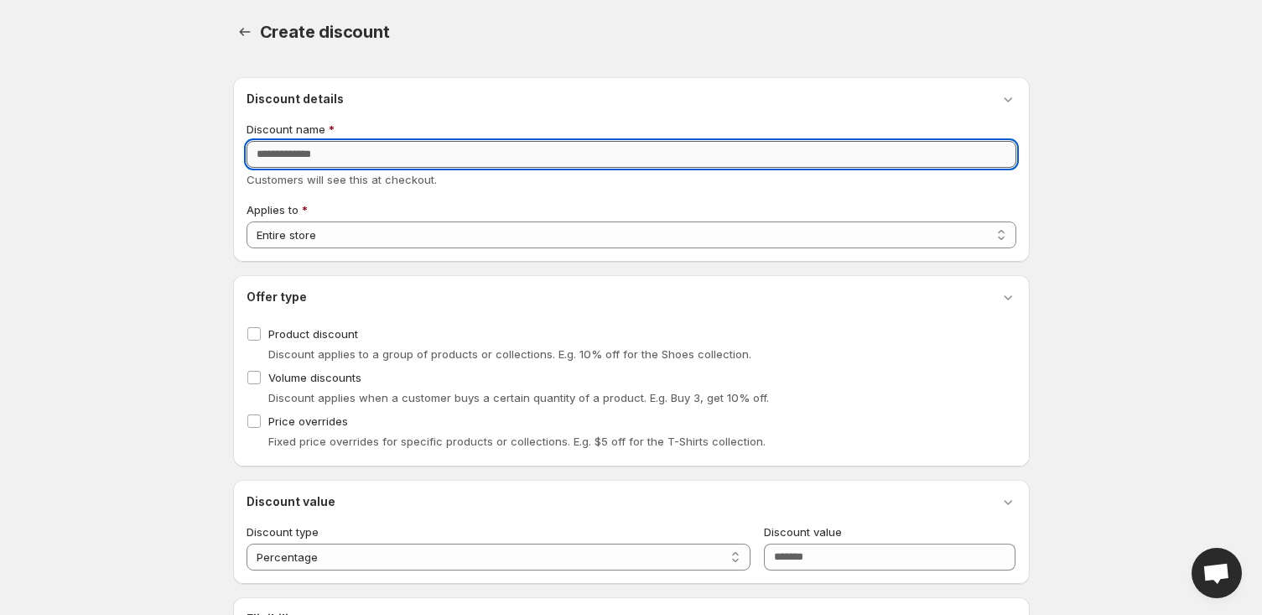
click at [564, 152] on input "Discount name" at bounding box center [632, 154] width 770 height 27
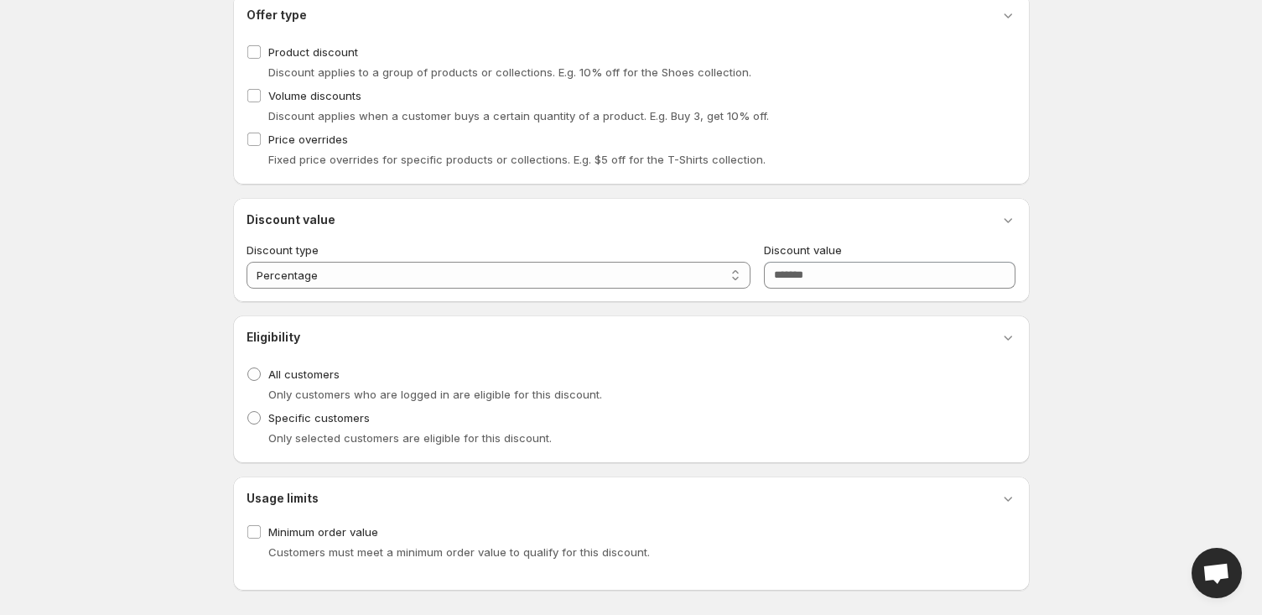
scroll to position [286, 0]
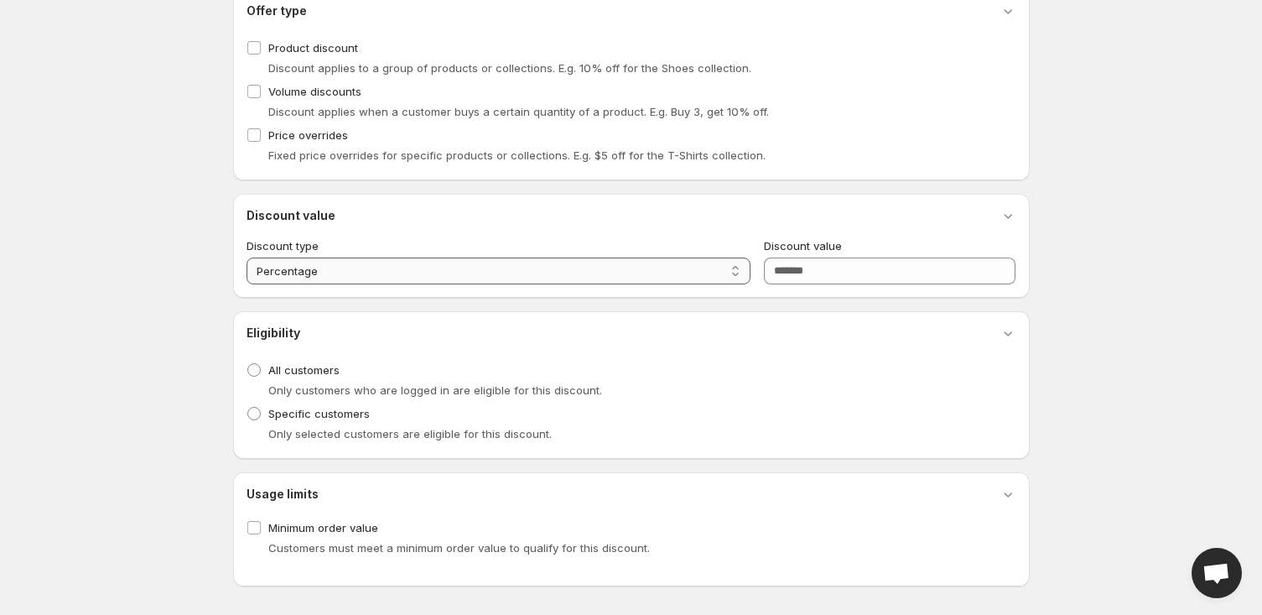
type input "*"
click at [703, 258] on select "**********" at bounding box center [499, 271] width 504 height 27
click at [799, 278] on input "Discount value" at bounding box center [890, 271] width 252 height 27
type input "**"
click at [792, 300] on div "**********" at bounding box center [631, 188] width 797 height 795
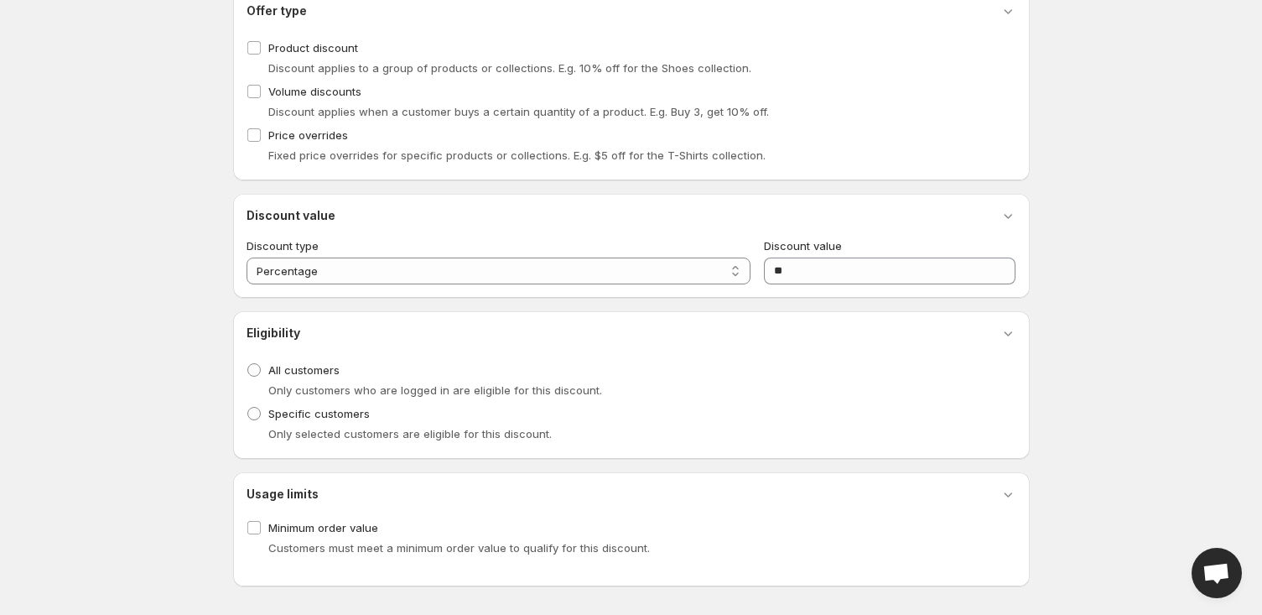
scroll to position [289, 0]
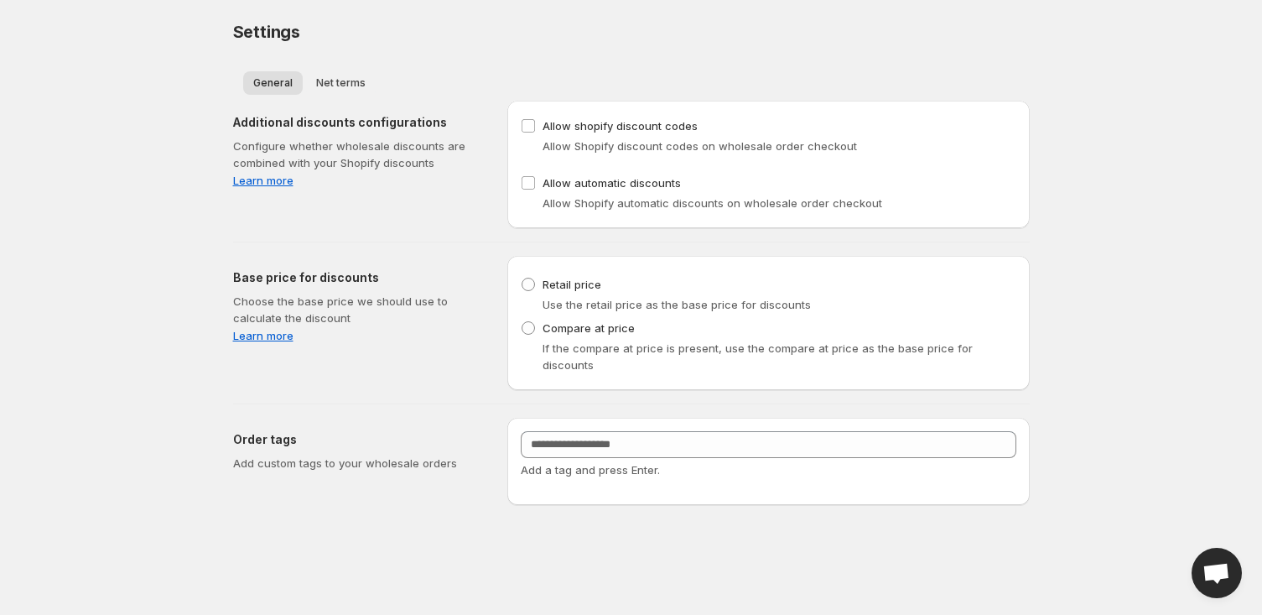
click at [531, 195] on div "Allow Shopify automatic discounts on wholesale order checkout" at bounding box center [769, 203] width 496 height 17
click at [529, 191] on label "Allow automatic discounts" at bounding box center [601, 182] width 160 height 23
click at [523, 298] on div "Use the retail price as the base price for discounts" at bounding box center [769, 304] width 496 height 17
click at [533, 296] on label "Retail price" at bounding box center [561, 284] width 81 height 23
click at [344, 92] on button "Net terms" at bounding box center [341, 82] width 70 height 23
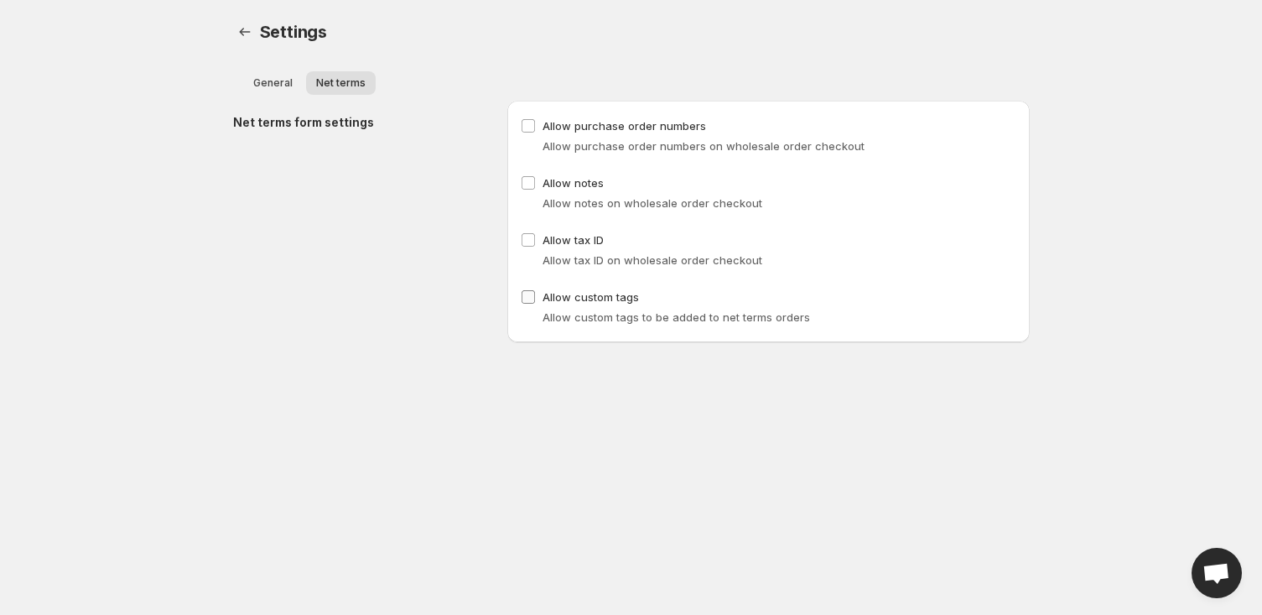
click at [522, 286] on label "Allow custom tags" at bounding box center [580, 296] width 118 height 23
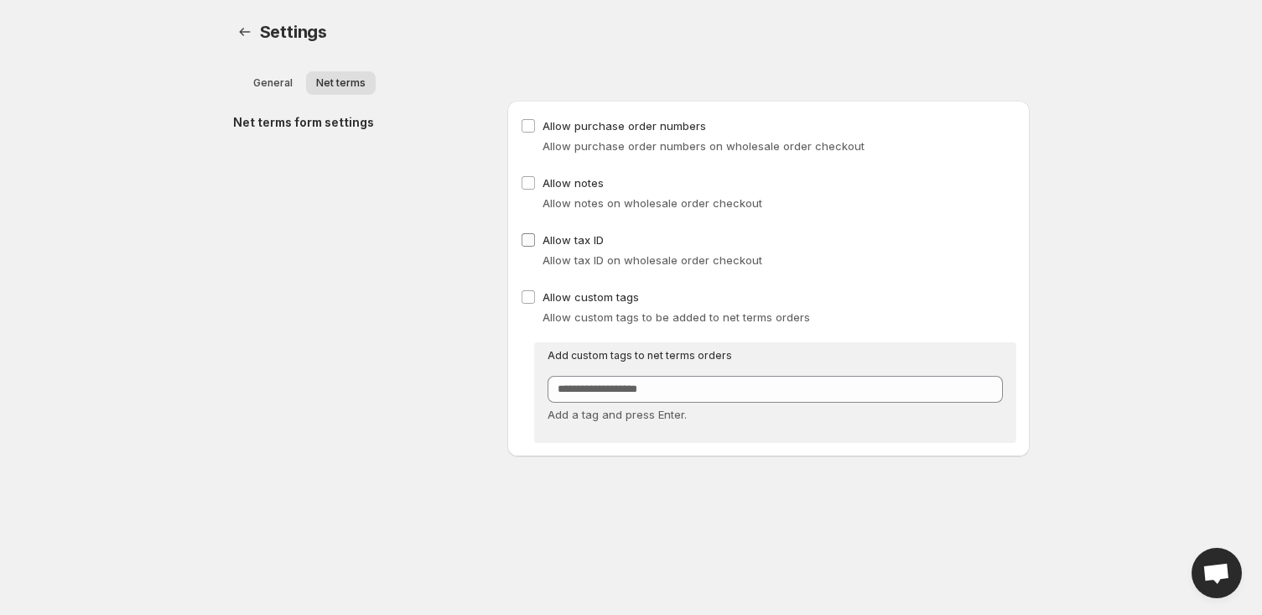
click at [529, 249] on label "Allow tax ID" at bounding box center [562, 239] width 83 height 23
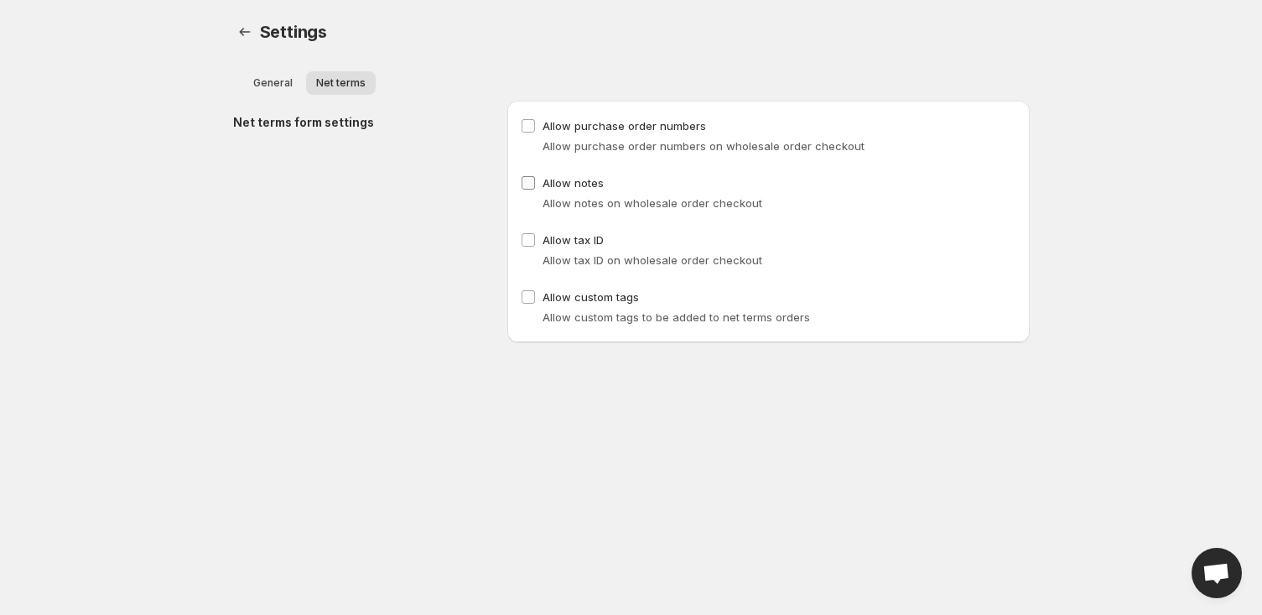
click at [534, 191] on label "Allow notes" at bounding box center [562, 182] width 83 height 23
click at [277, 69] on div "General Net terms More views General Net terms More views" at bounding box center [631, 82] width 797 height 37
click at [274, 76] on span "General" at bounding box center [272, 82] width 39 height 13
click at [276, 84] on span "General" at bounding box center [272, 82] width 39 height 13
click at [342, 91] on button "Net terms" at bounding box center [341, 82] width 70 height 23
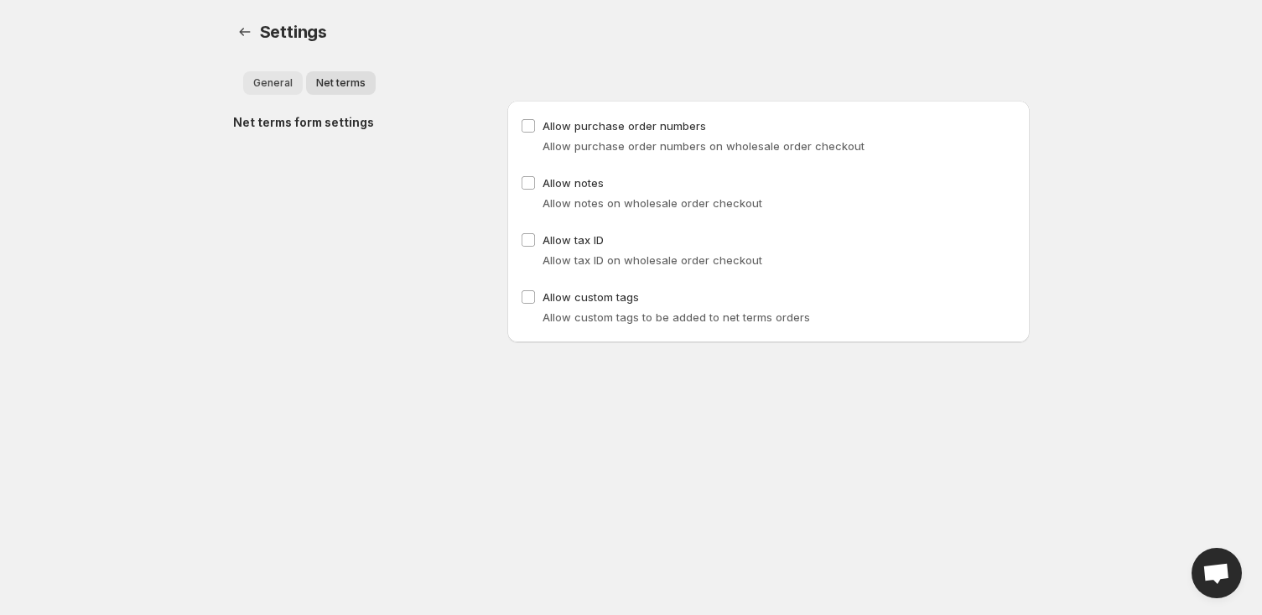
click at [267, 77] on span "General" at bounding box center [272, 82] width 39 height 13
click at [264, 77] on span "General" at bounding box center [272, 82] width 39 height 13
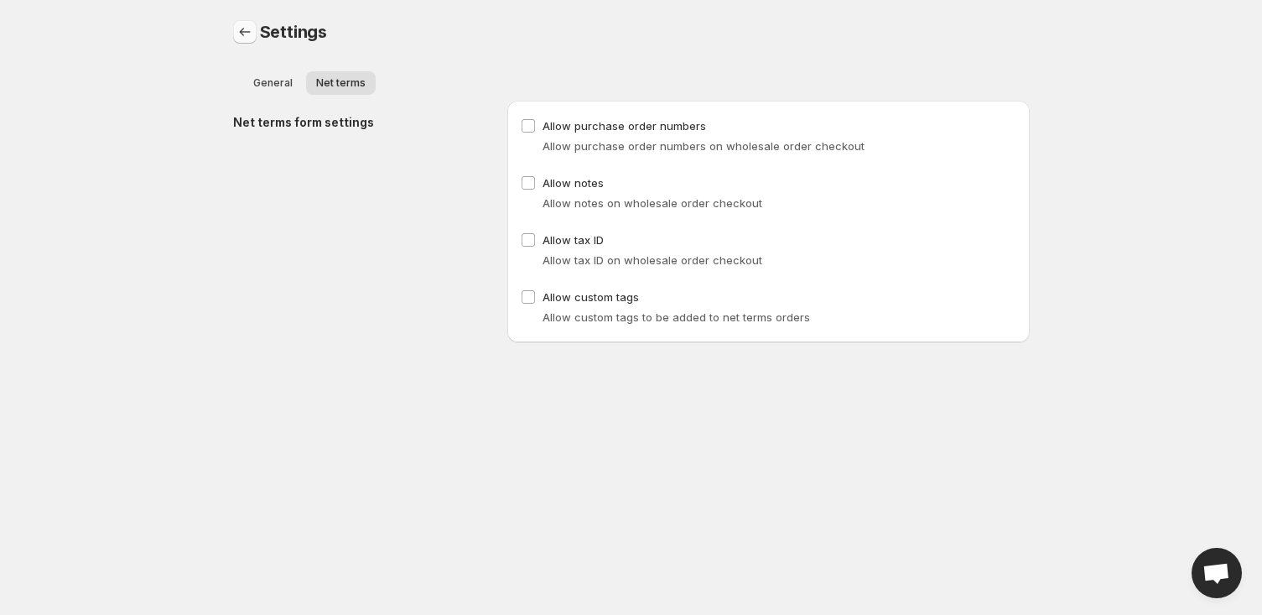
click at [247, 42] on button "Back to settings" at bounding box center [244, 31] width 23 height 23
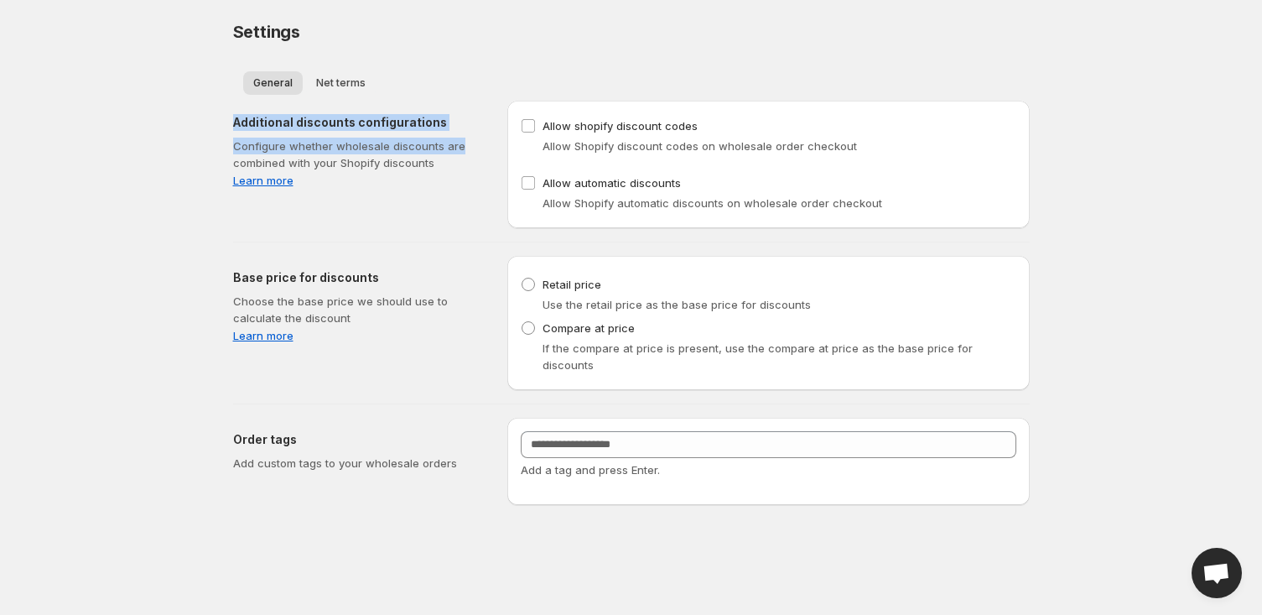
drag, startPoint x: 225, startPoint y: 114, endPoint x: 471, endPoint y: 150, distance: 248.4
click at [471, 150] on div "Additional discounts configurations Configure whether wholesale discounts are c…" at bounding box center [625, 157] width 810 height 141
click at [471, 150] on p "Configure whether wholesale discounts are combined with your Shopify discounts" at bounding box center [356, 155] width 247 height 34
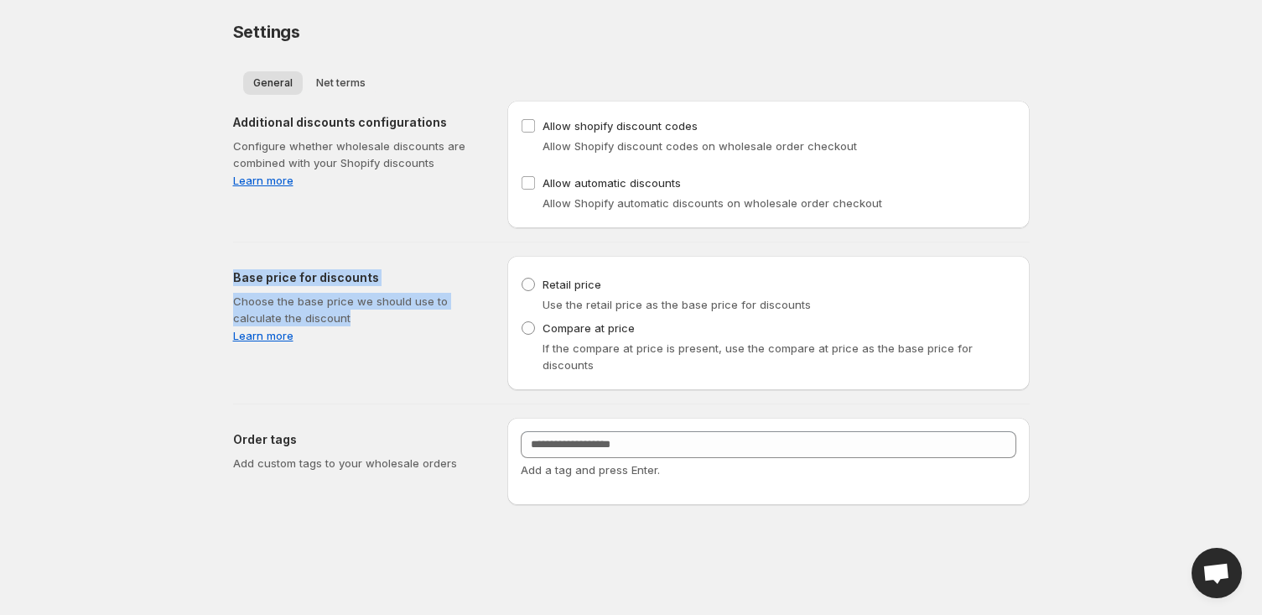
drag, startPoint x: 232, startPoint y: 280, endPoint x: 382, endPoint y: 325, distance: 156.8
click at [382, 325] on div "Base price for discounts Choose the base price we should use to calculate the d…" at bounding box center [356, 306] width 247 height 75
click at [382, 325] on p "Choose the base price we should use to calculate the discount" at bounding box center [356, 310] width 247 height 34
